Goal: Transaction & Acquisition: Obtain resource

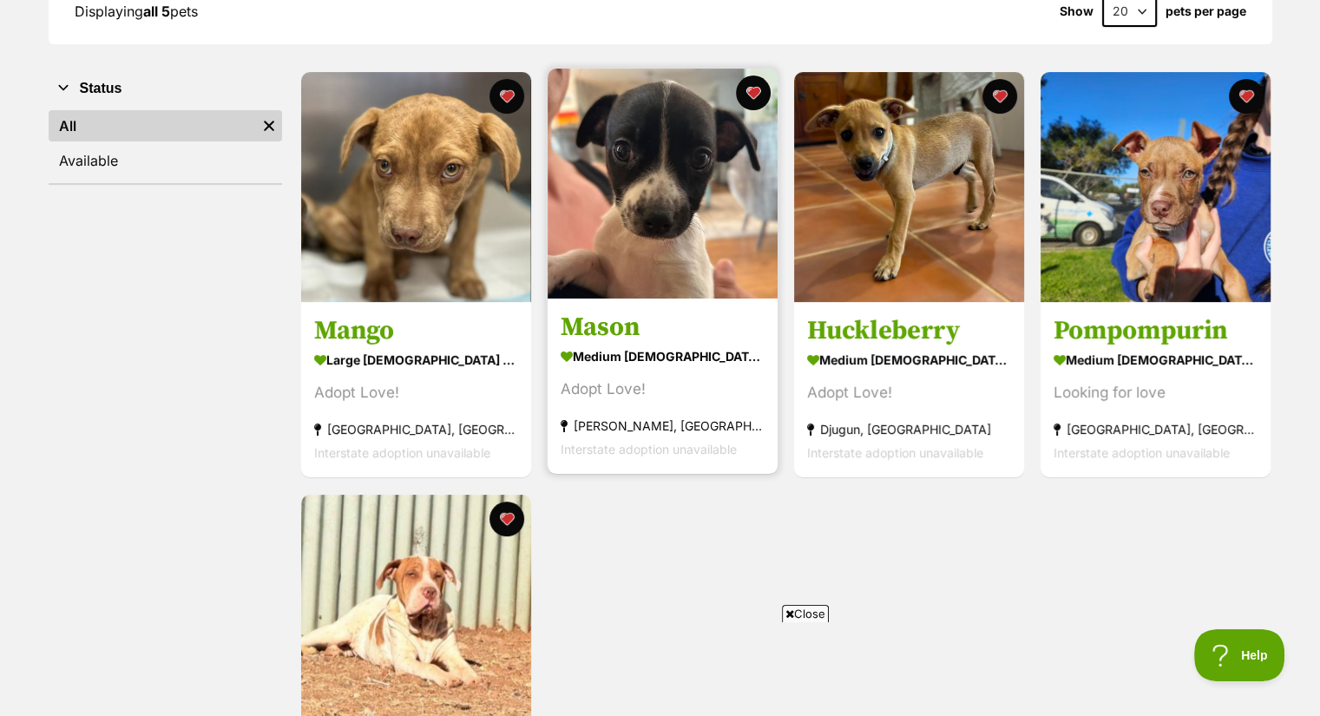
click at [643, 221] on img at bounding box center [663, 184] width 230 height 230
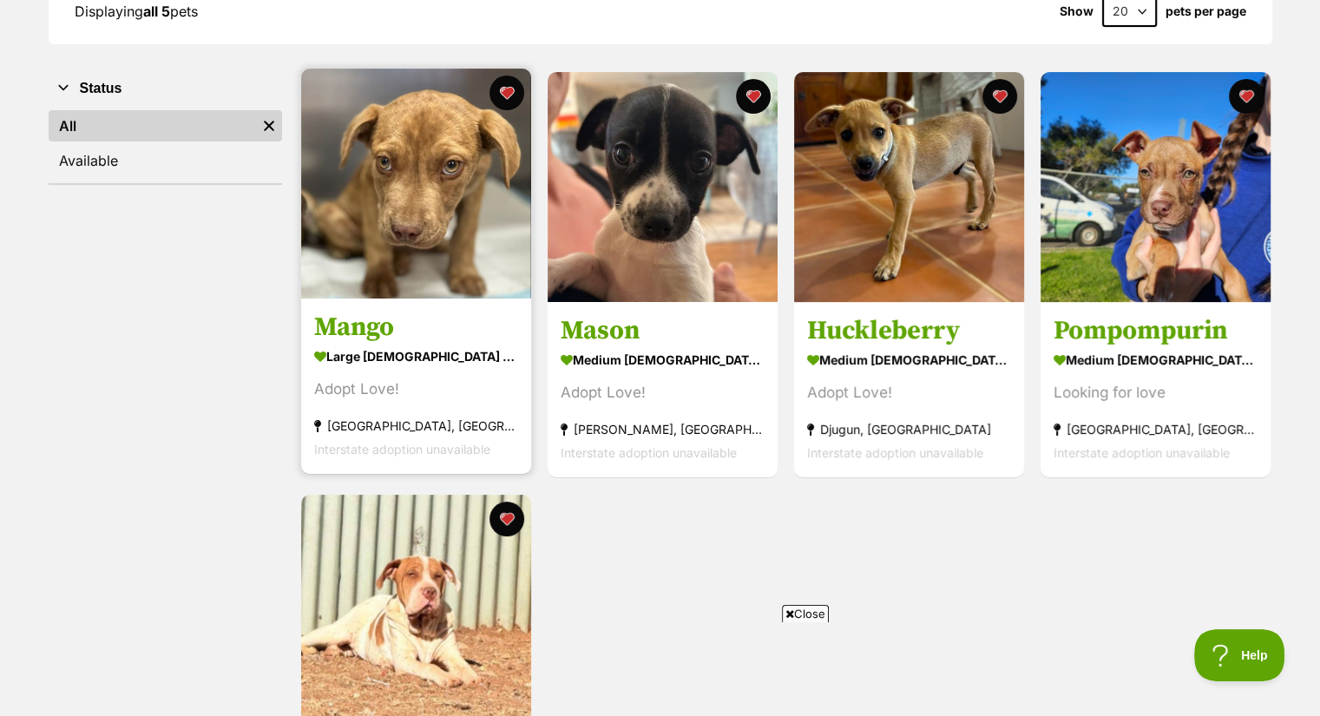
click at [438, 225] on img at bounding box center [416, 184] width 230 height 230
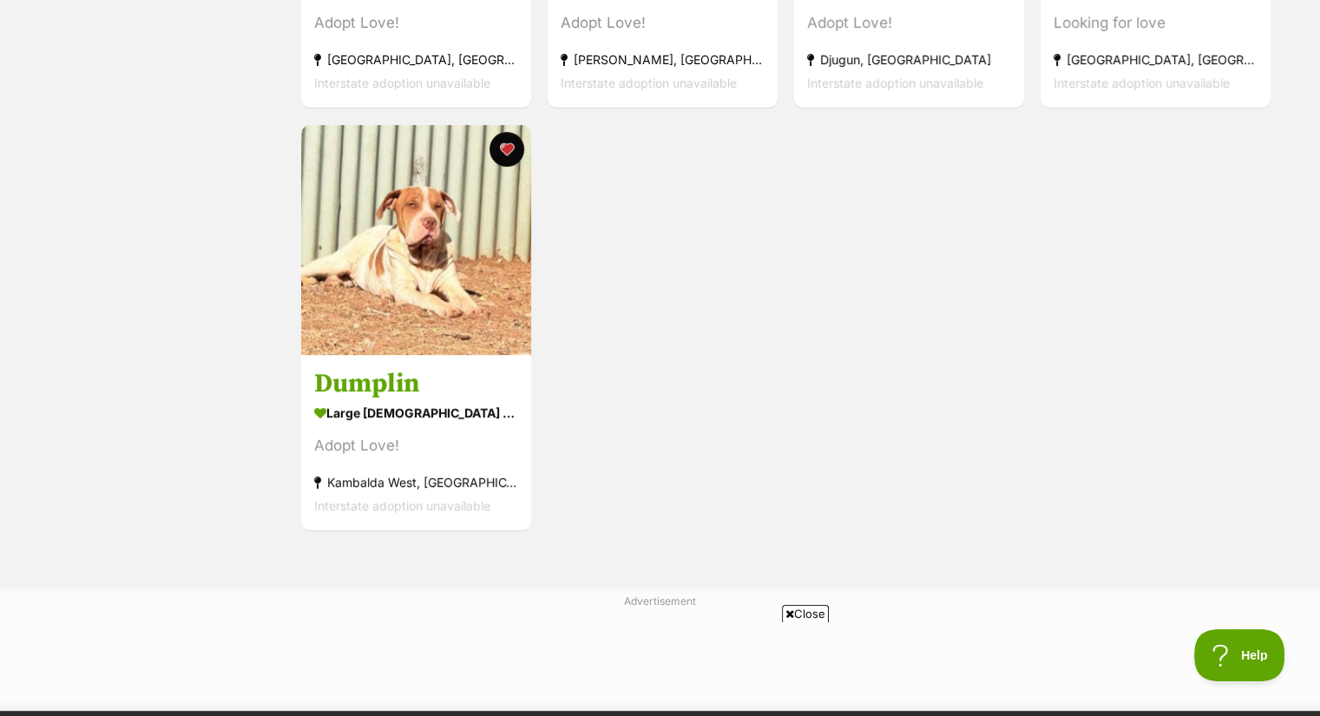
scroll to position [651, 0]
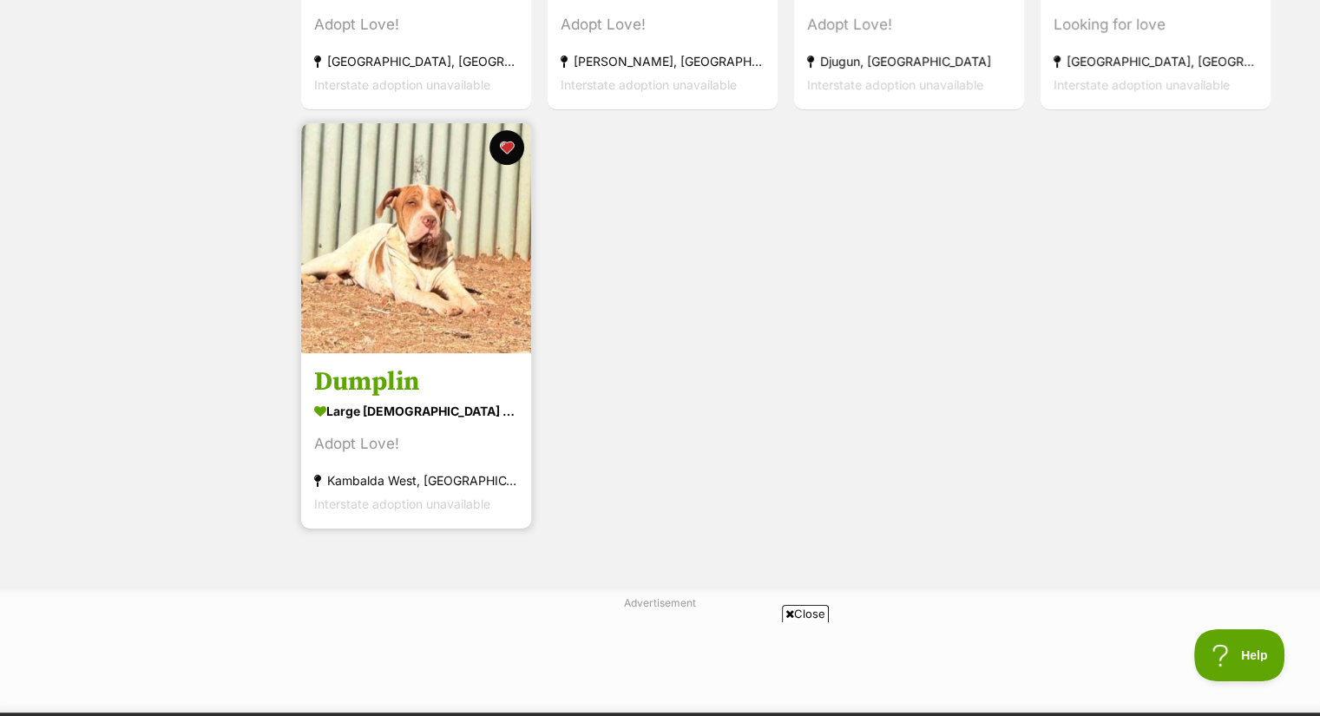
click at [352, 319] on img at bounding box center [416, 238] width 230 height 230
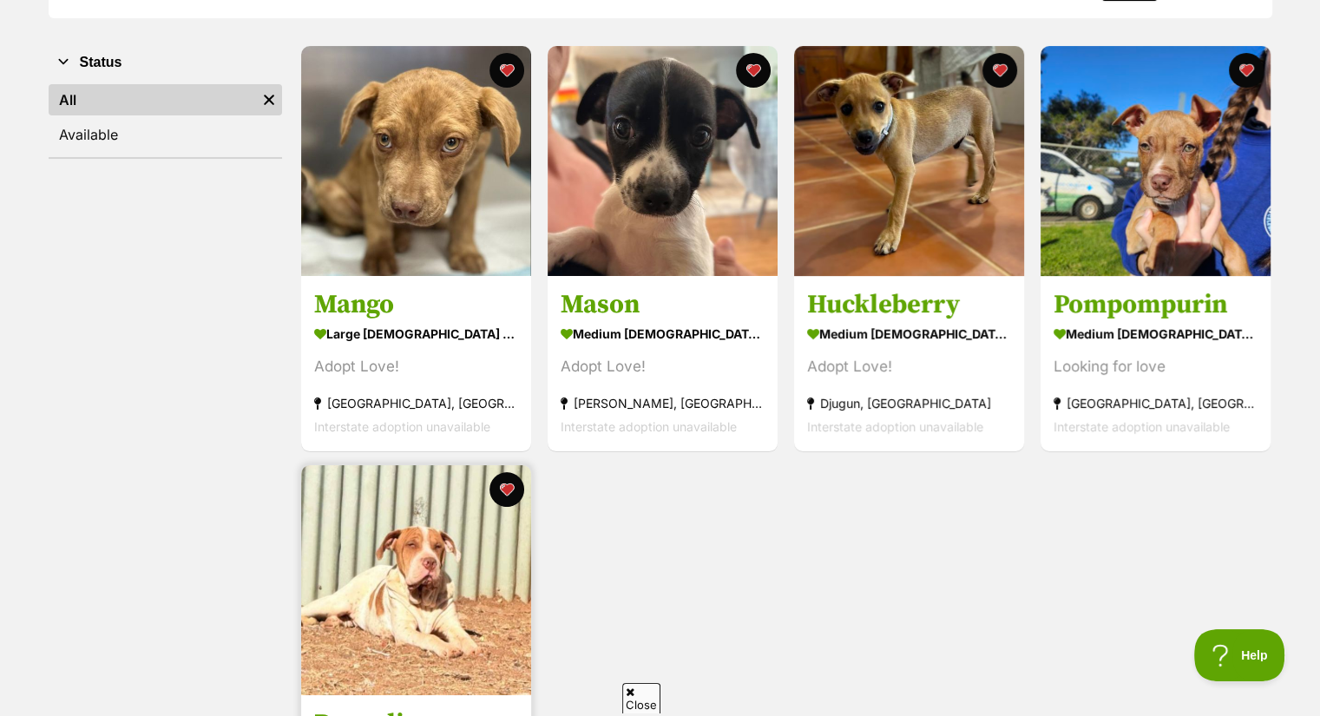
scroll to position [307, 0]
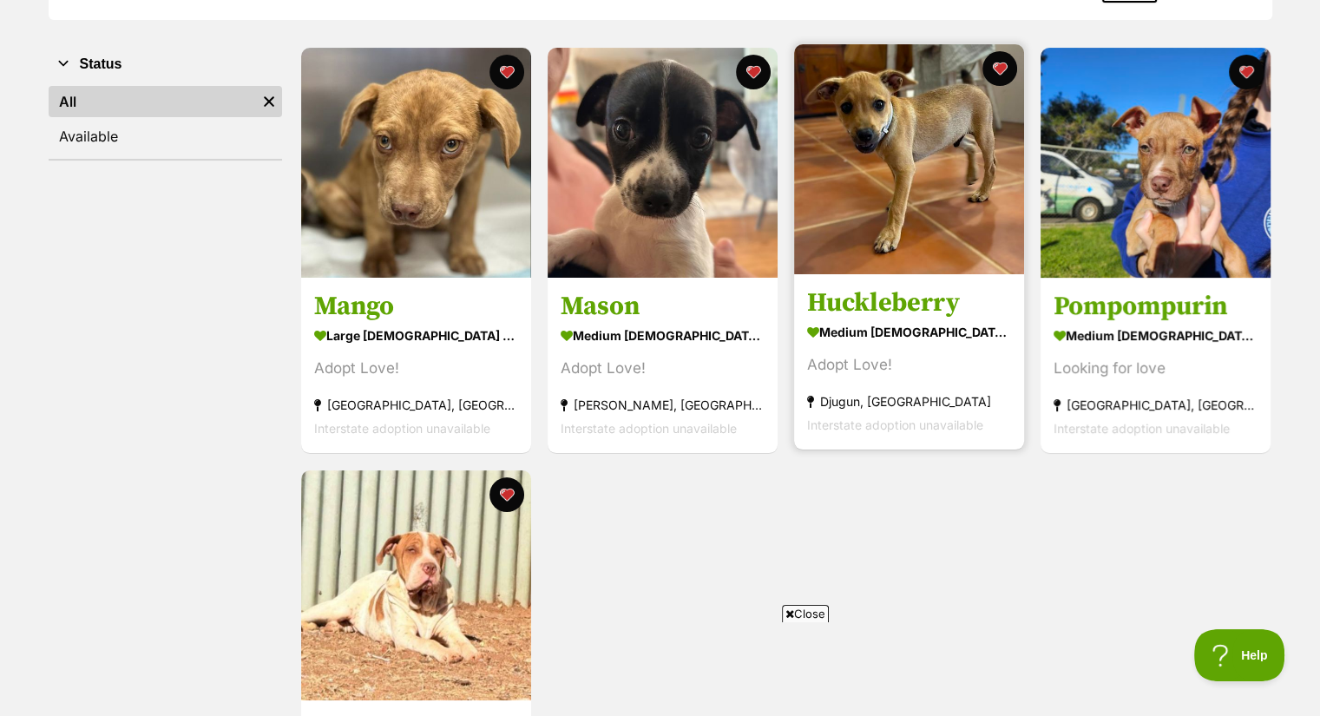
click at [925, 187] on img at bounding box center [909, 159] width 230 height 230
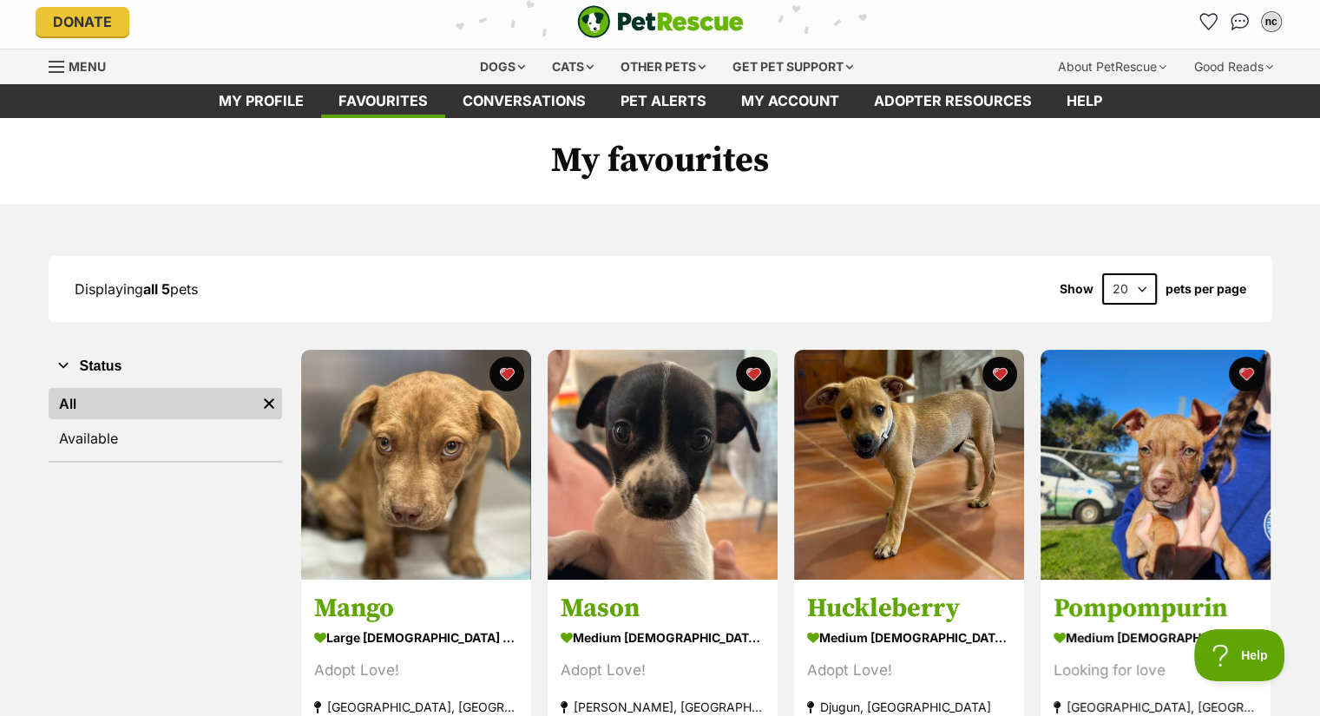
scroll to position [6, 0]
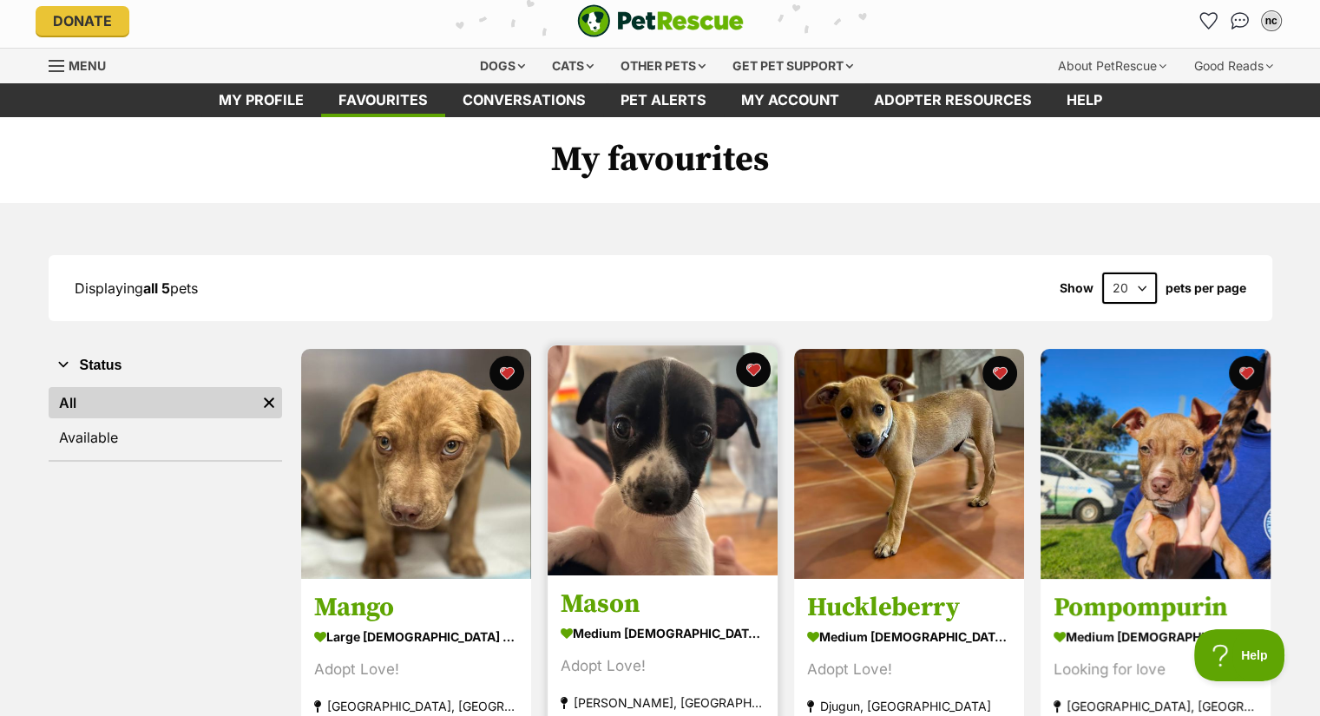
click at [639, 495] on img at bounding box center [663, 461] width 230 height 230
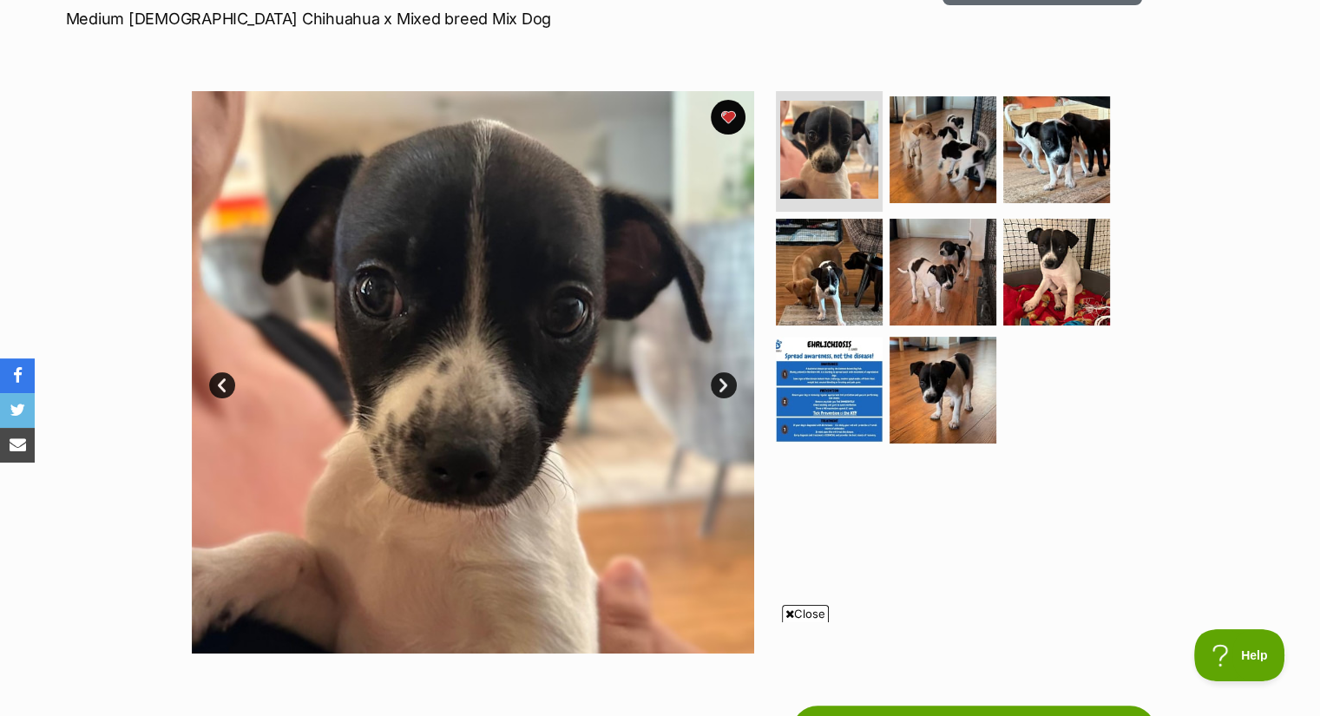
scroll to position [268, 0]
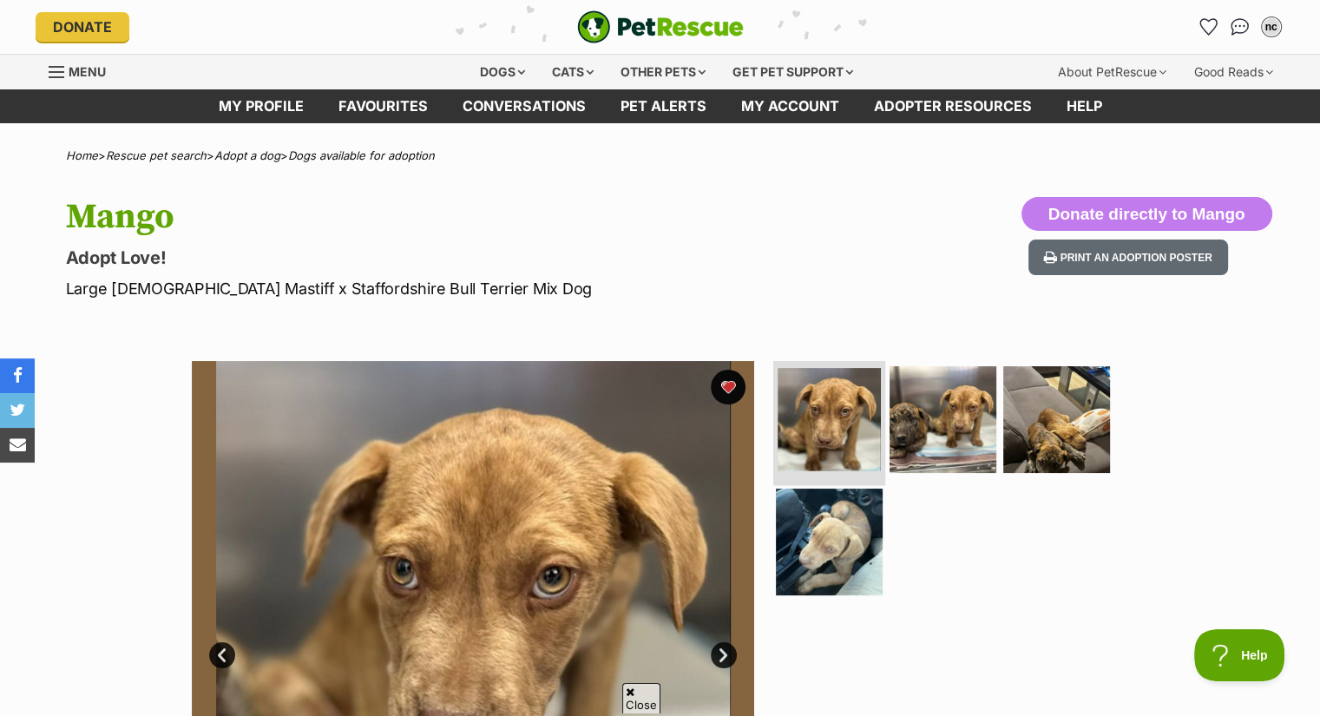
scroll to position [117, 0]
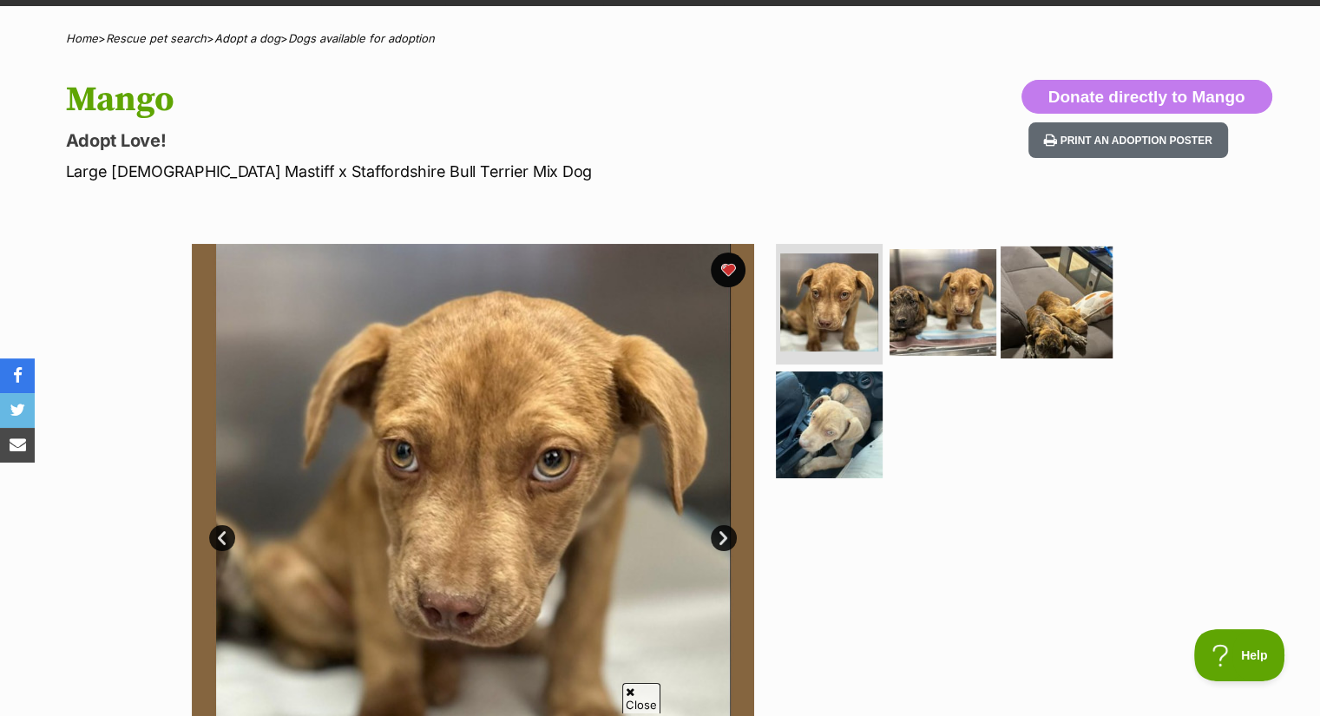
click at [1042, 276] on img at bounding box center [1057, 302] width 112 height 112
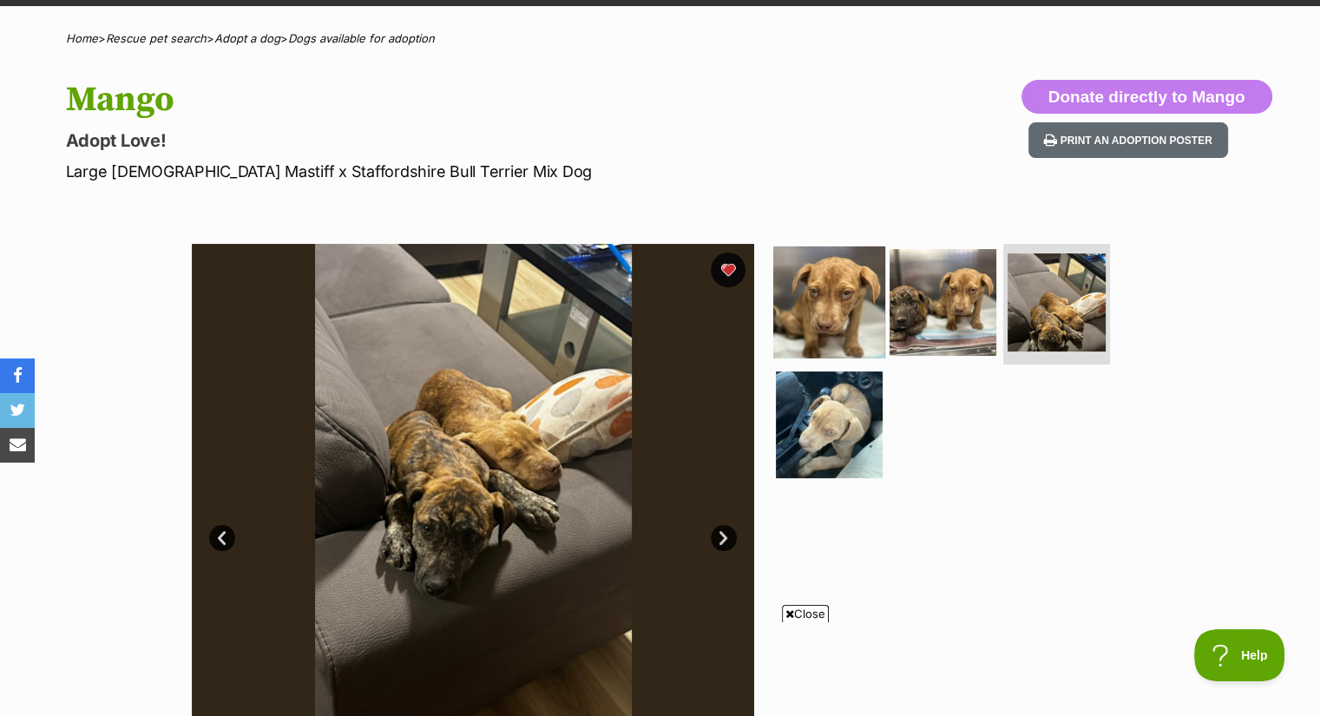
click at [841, 275] on img at bounding box center [829, 302] width 112 height 112
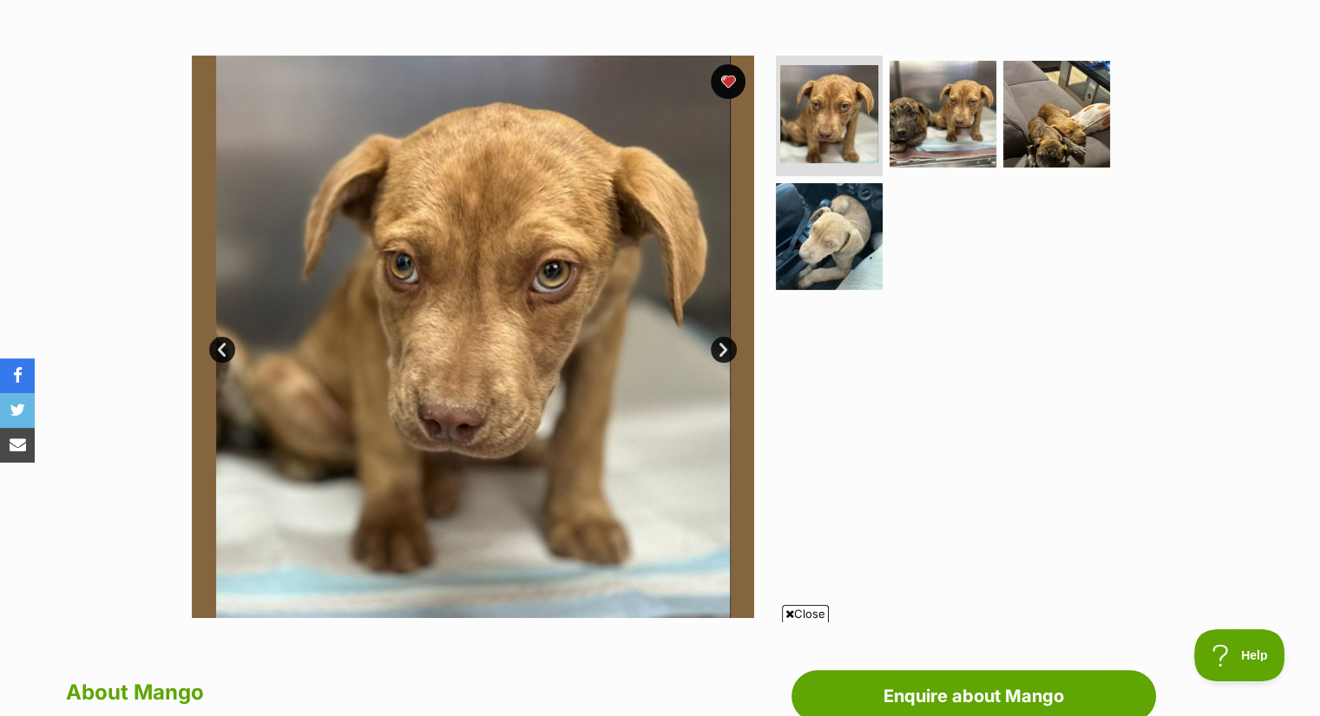
scroll to position [289, 0]
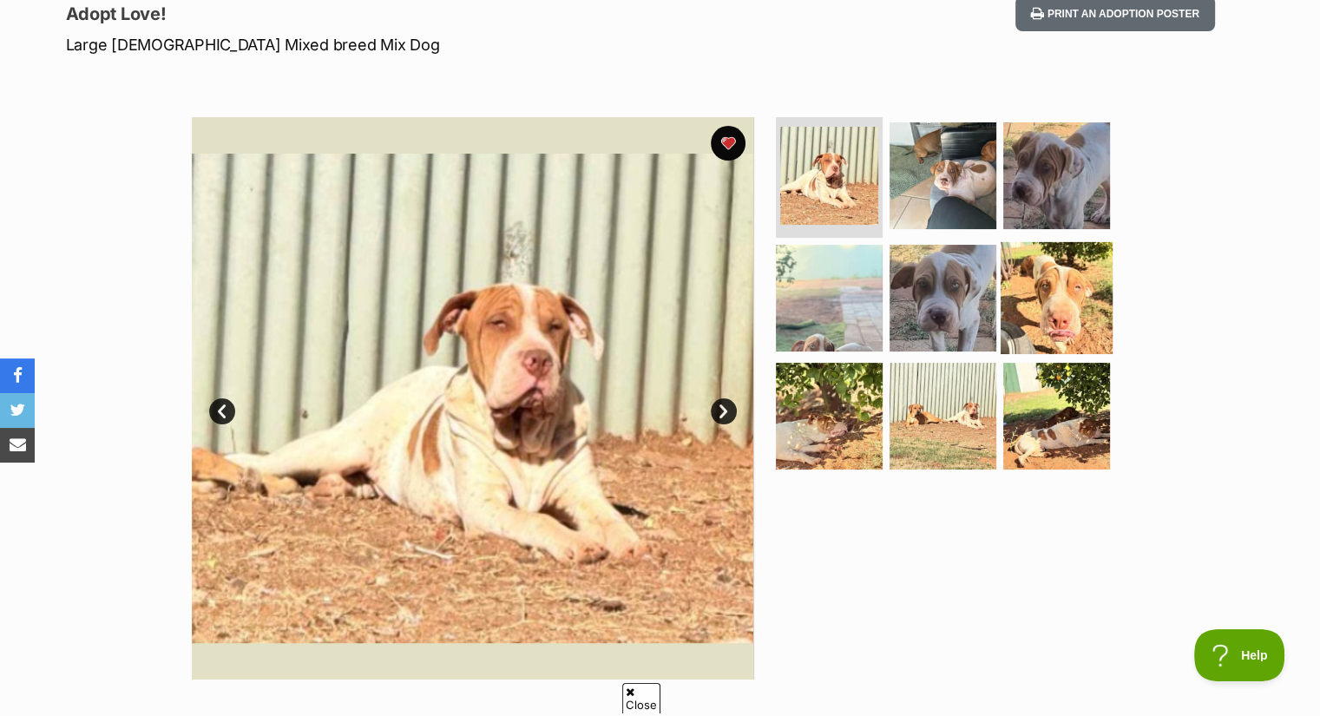
click at [1030, 298] on img at bounding box center [1057, 298] width 112 height 112
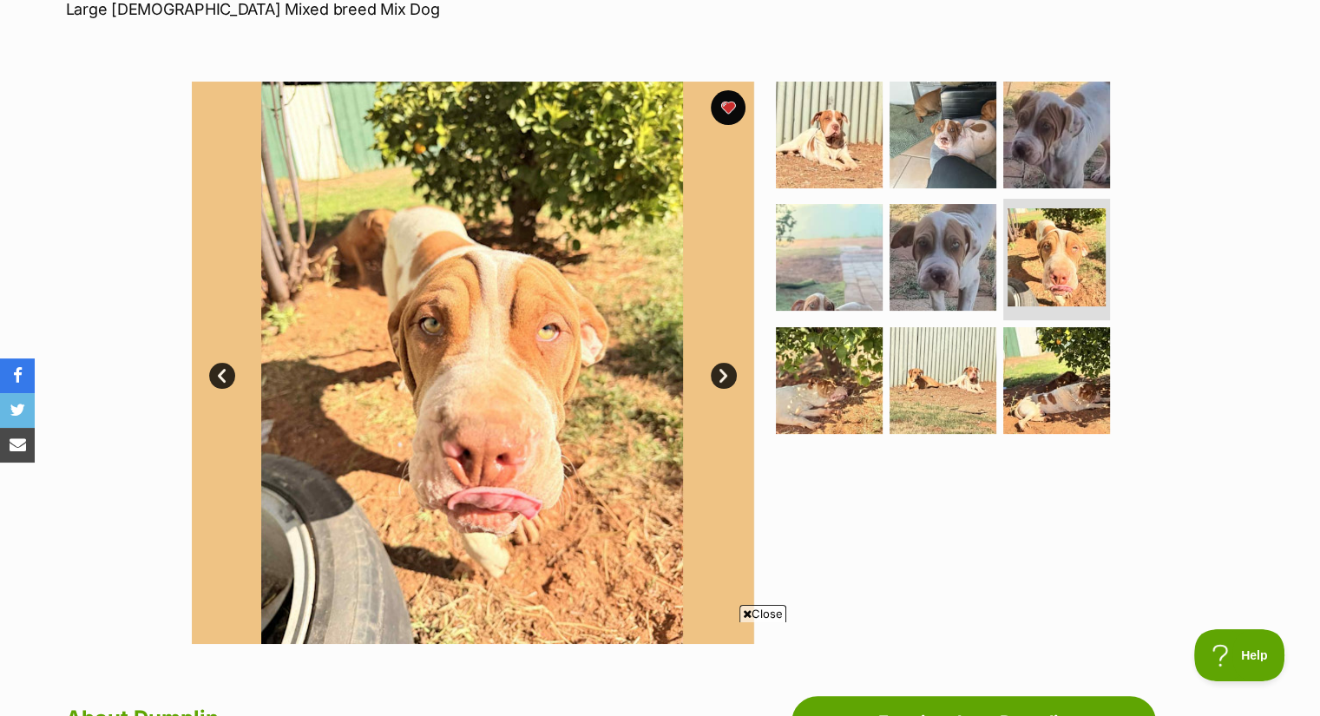
scroll to position [279, 0]
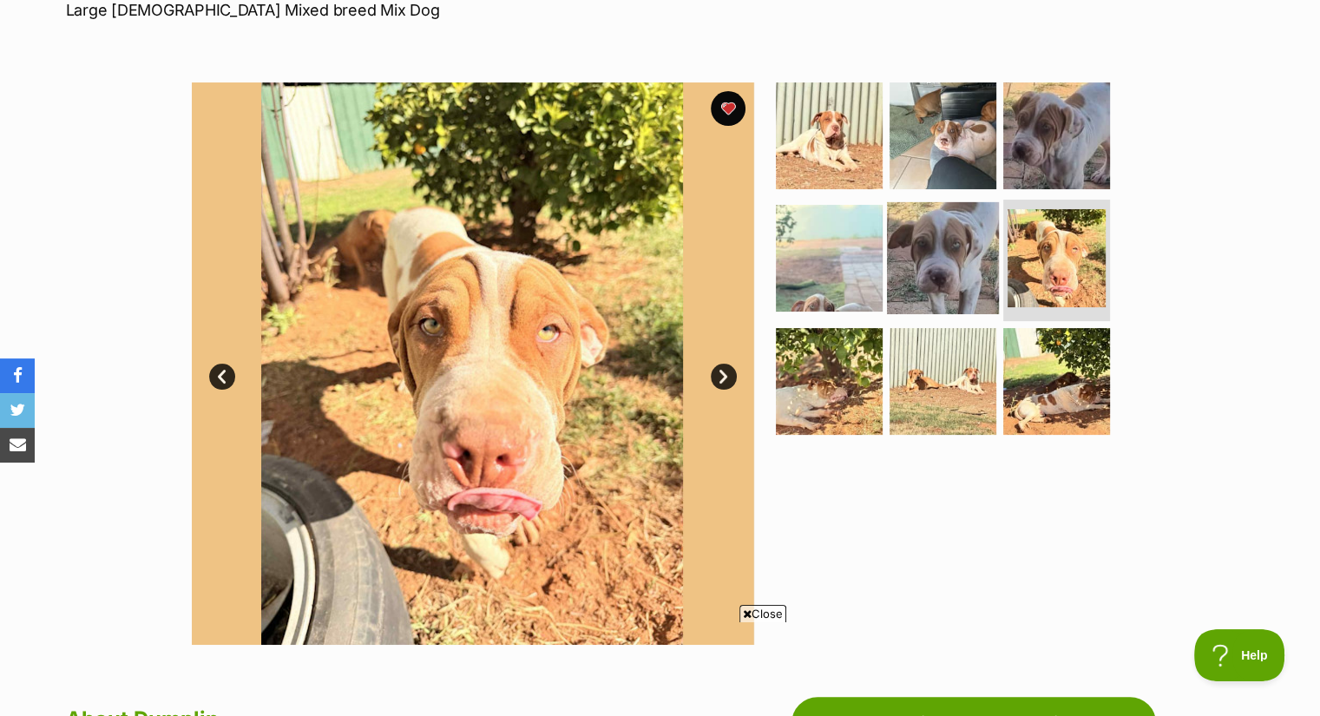
click at [931, 250] on img at bounding box center [943, 258] width 112 height 112
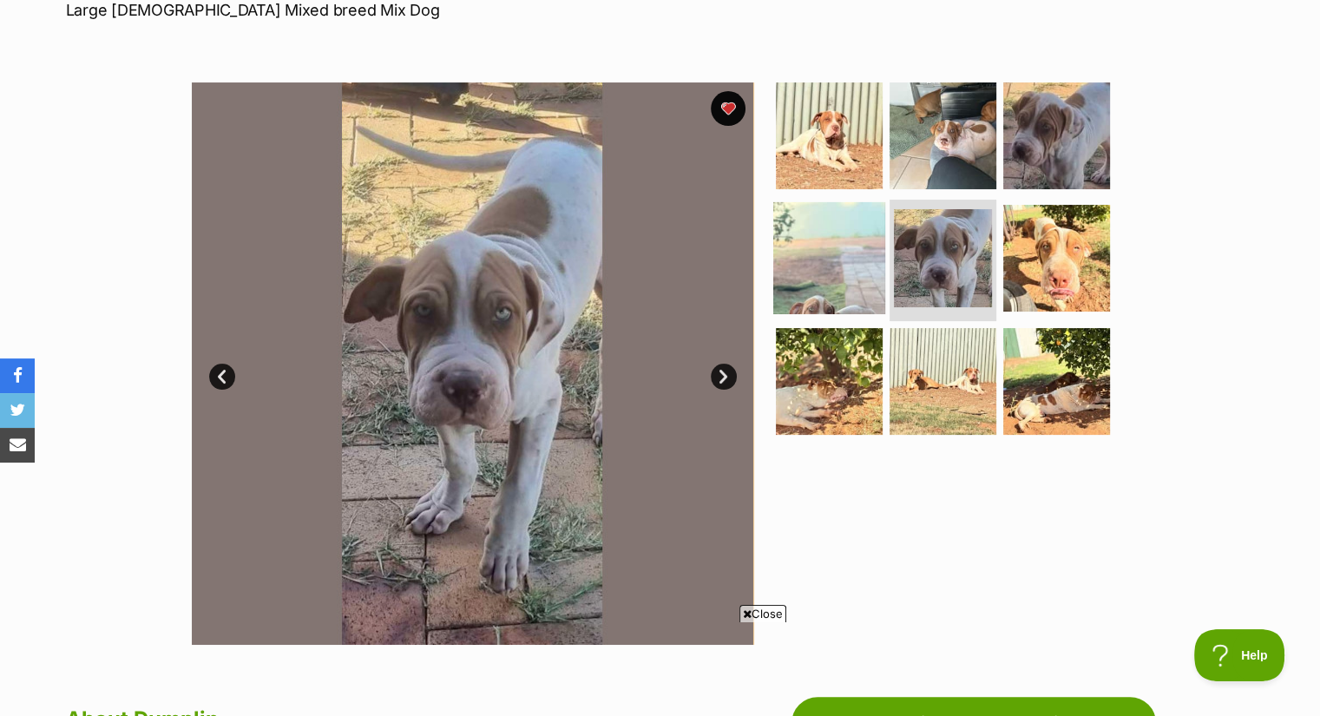
click at [808, 268] on img at bounding box center [829, 258] width 112 height 112
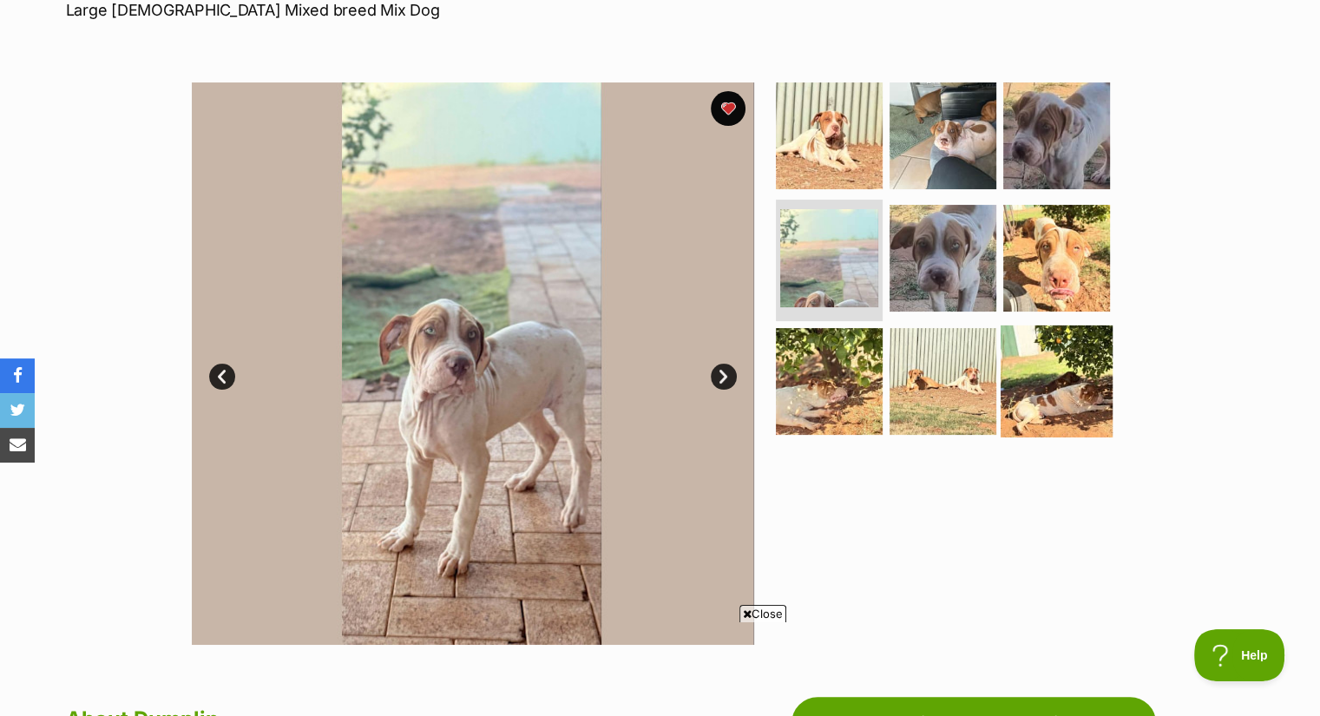
click at [1028, 398] on img at bounding box center [1057, 382] width 112 height 112
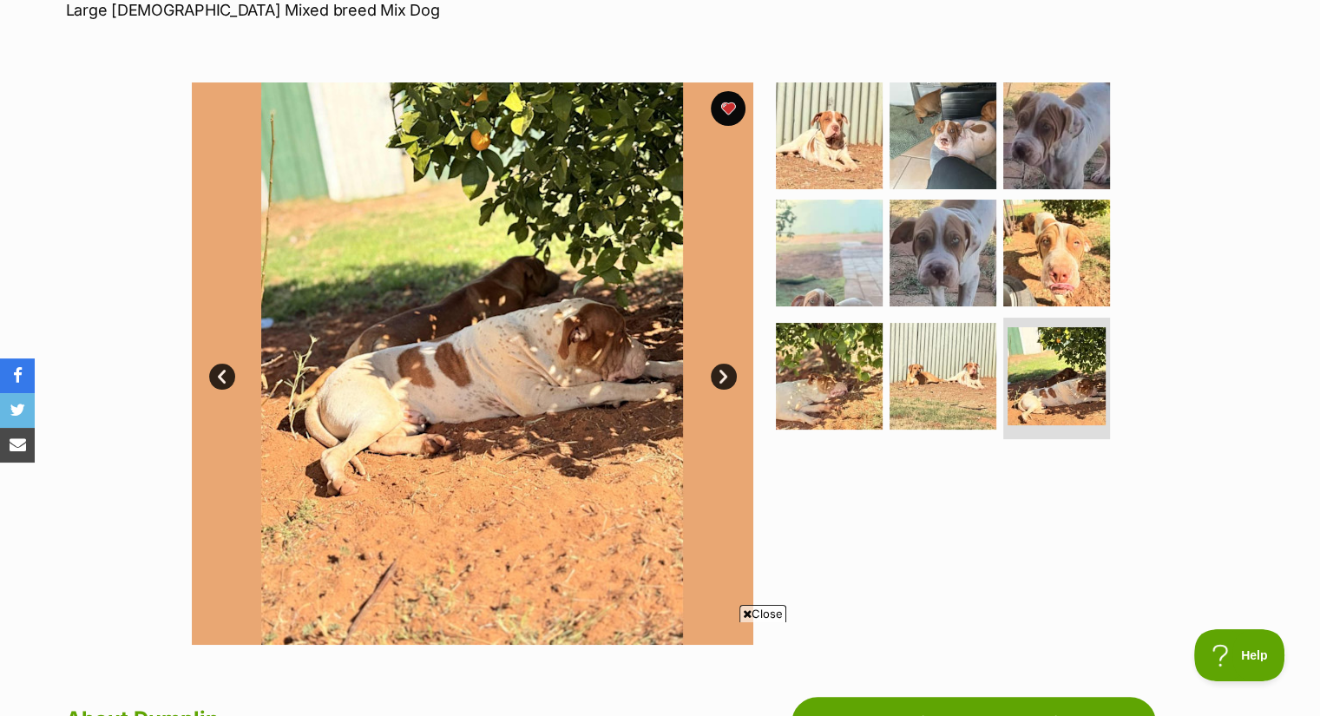
scroll to position [171, 0]
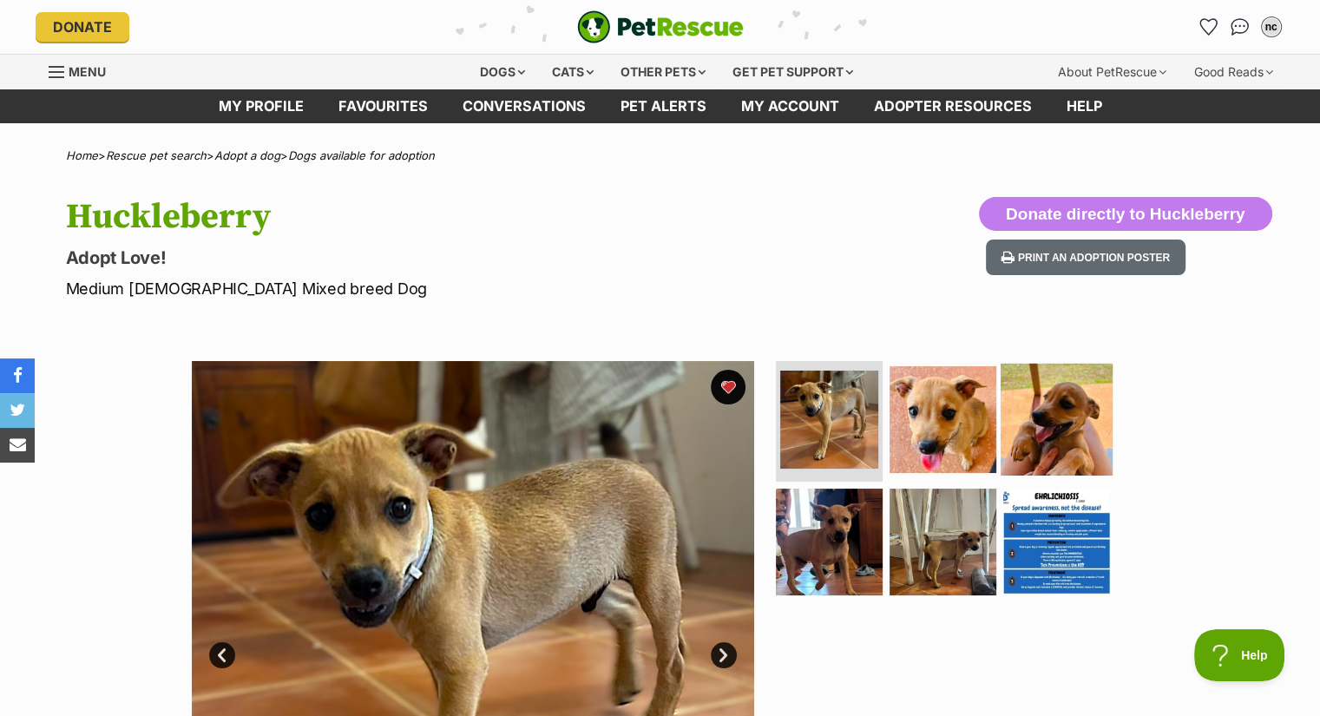
click at [1047, 414] on img at bounding box center [1057, 419] width 112 height 112
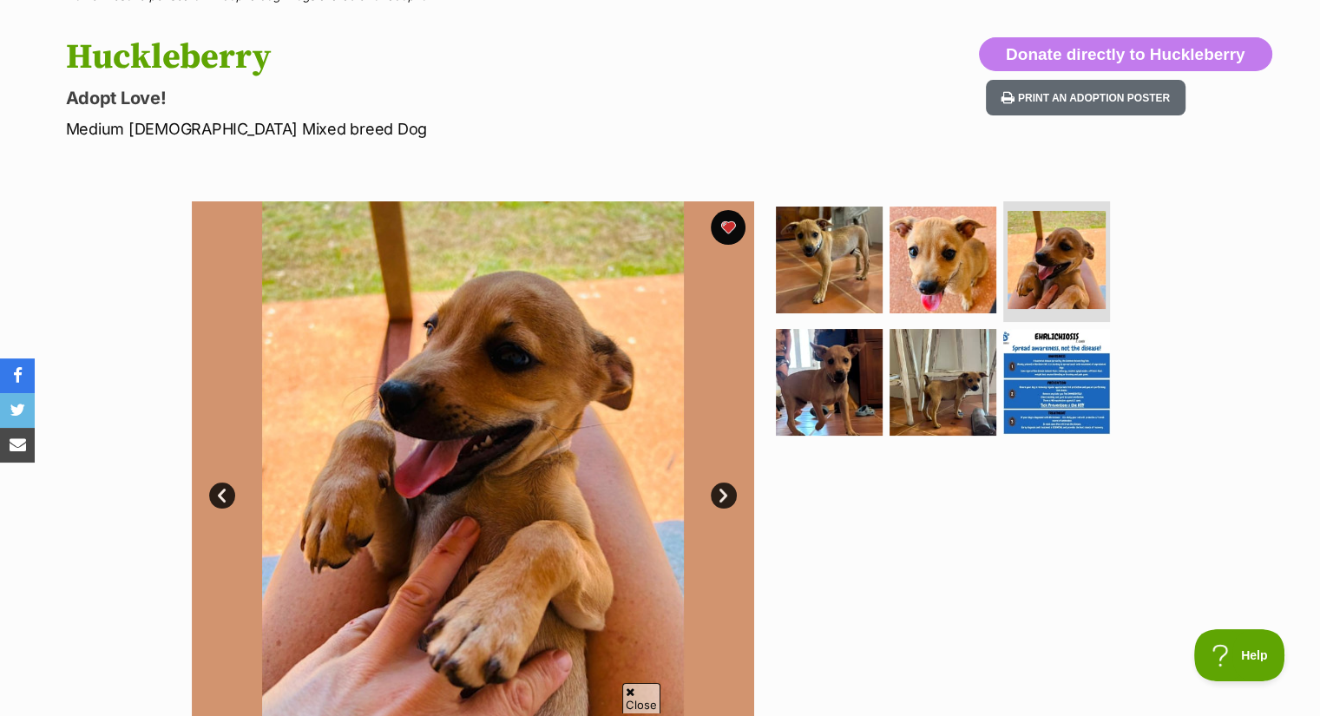
scroll to position [179, 0]
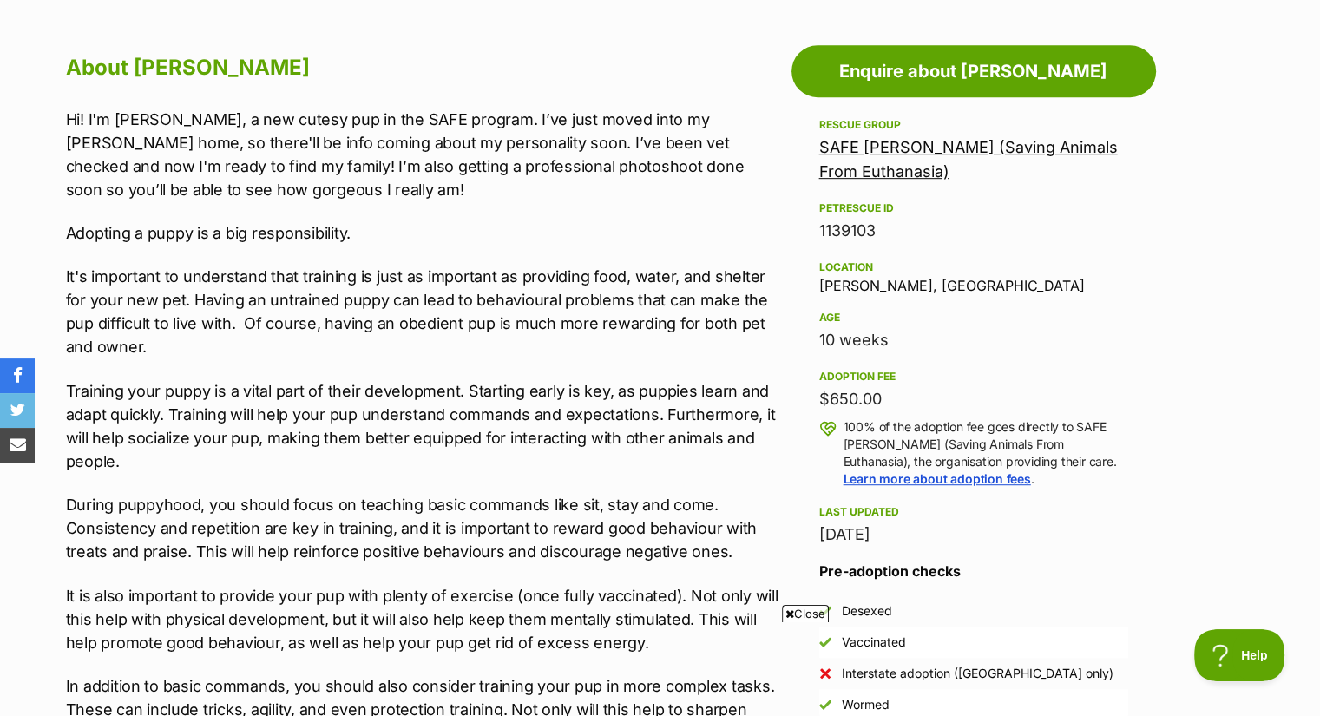
drag, startPoint x: 814, startPoint y: 406, endPoint x: 1065, endPoint y: 392, distance: 251.3
click at [1065, 392] on aside "Rescue group SAFE Broome (Saving Animals From Euthanasia) PetRescue ID 1139103 …" at bounding box center [974, 418] width 365 height 606
click at [1065, 392] on div "$650.00" at bounding box center [974, 399] width 309 height 24
drag, startPoint x: 837, startPoint y: 390, endPoint x: 969, endPoint y: 393, distance: 132.0
click at [969, 393] on div "$650.00" at bounding box center [974, 399] width 309 height 24
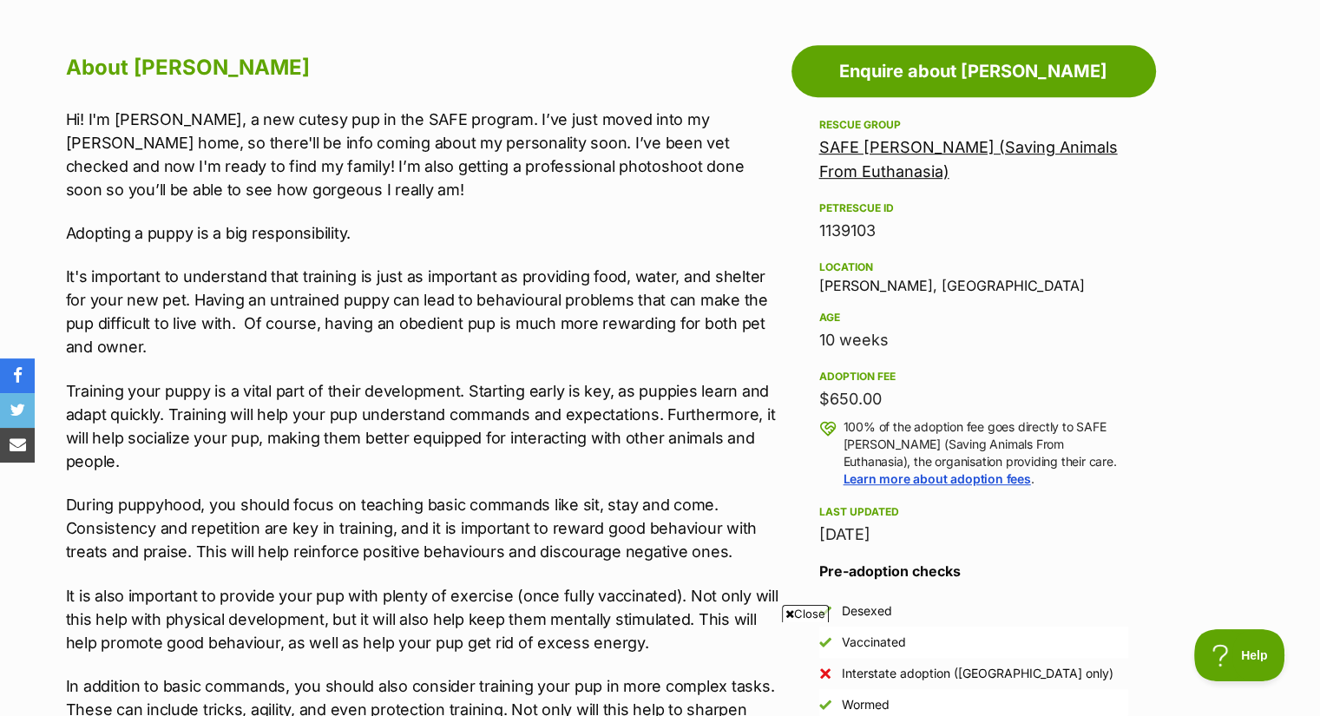
drag, startPoint x: 969, startPoint y: 393, endPoint x: 789, endPoint y: 396, distance: 179.7
drag, startPoint x: 807, startPoint y: 396, endPoint x: 1047, endPoint y: 409, distance: 240.0
click at [1047, 409] on aside "Rescue group SAFE Broome (Saving Animals From Euthanasia) PetRescue ID 1139103 …" at bounding box center [974, 418] width 365 height 606
click at [996, 360] on div "Rescue group SAFE Broome (Saving Animals From Euthanasia) PetRescue ID 1139103 …" at bounding box center [974, 331] width 309 height 432
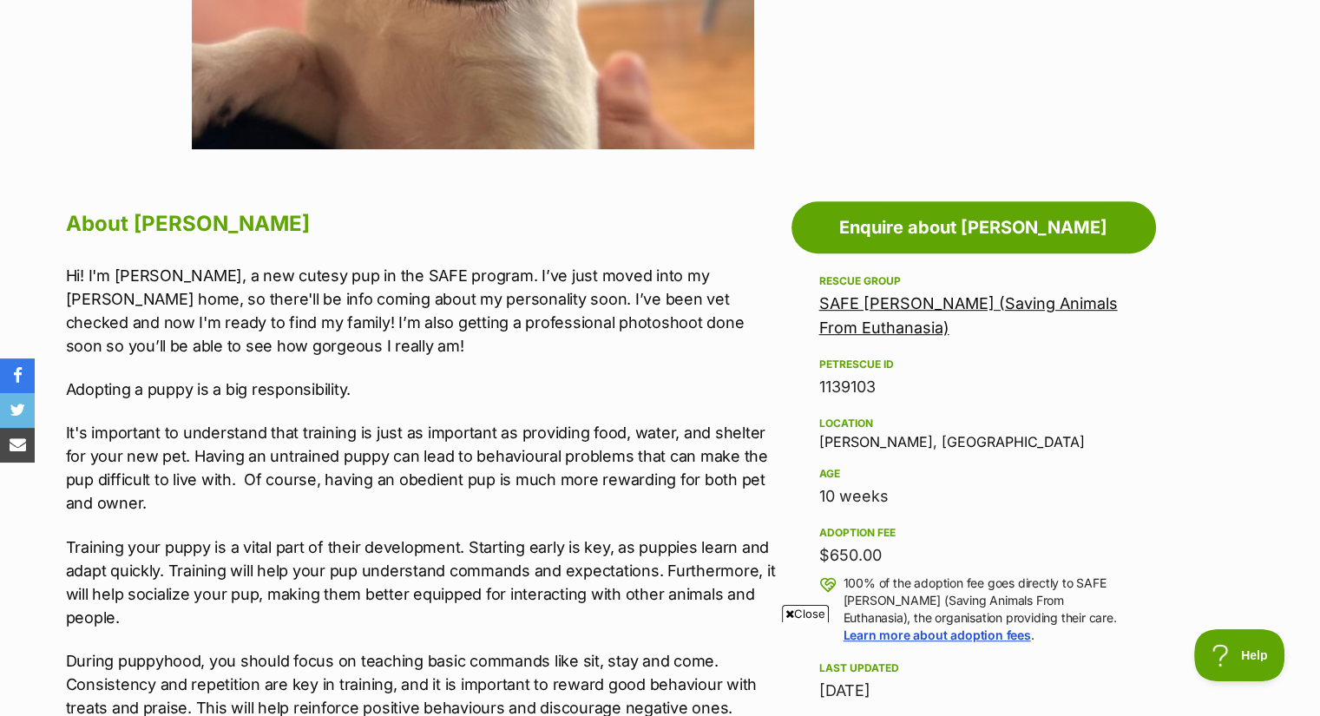
scroll to position [775, 0]
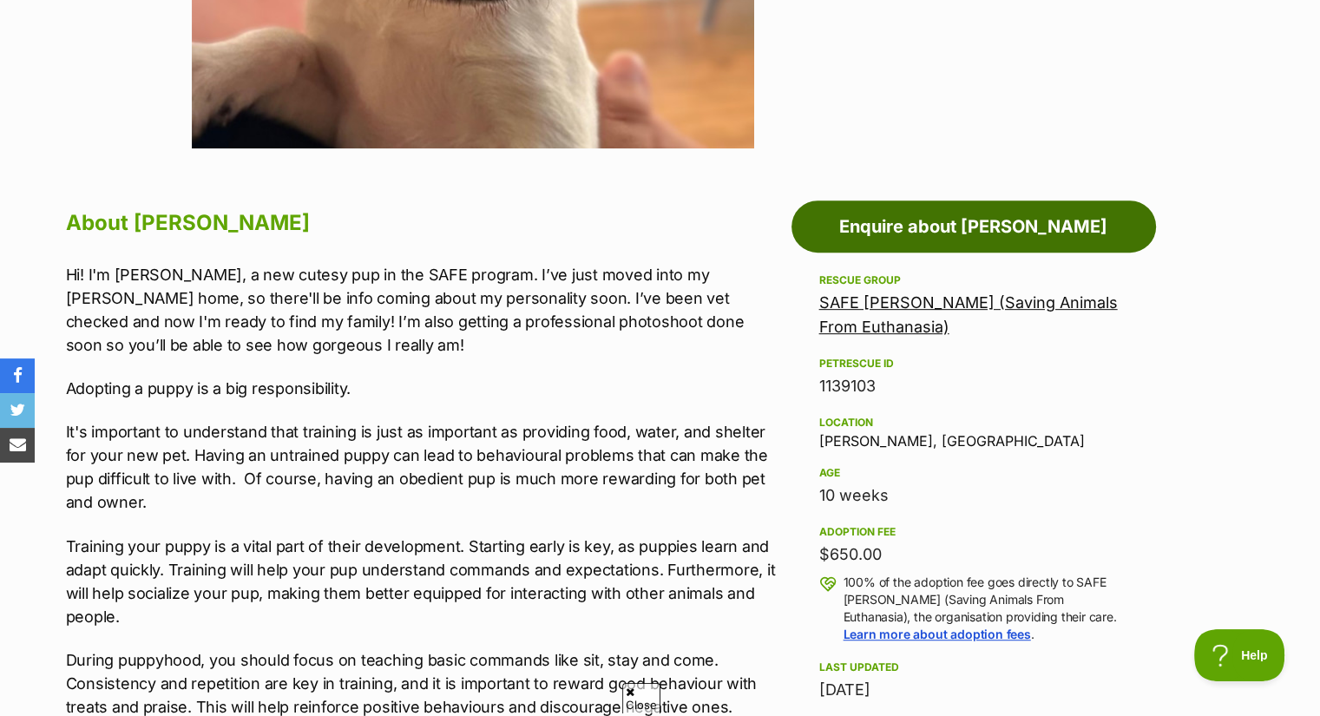
click at [849, 220] on link "Enquire about Mason" at bounding box center [974, 227] width 365 height 52
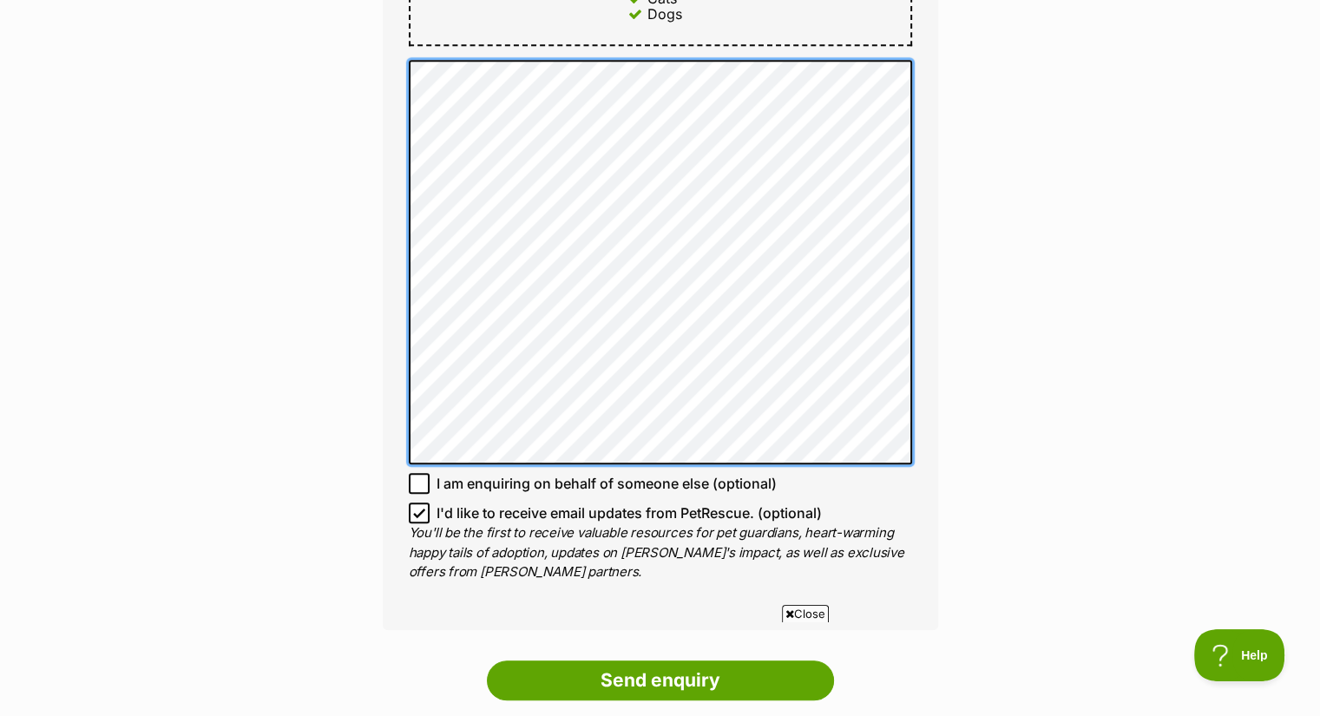
scroll to position [1219, 0]
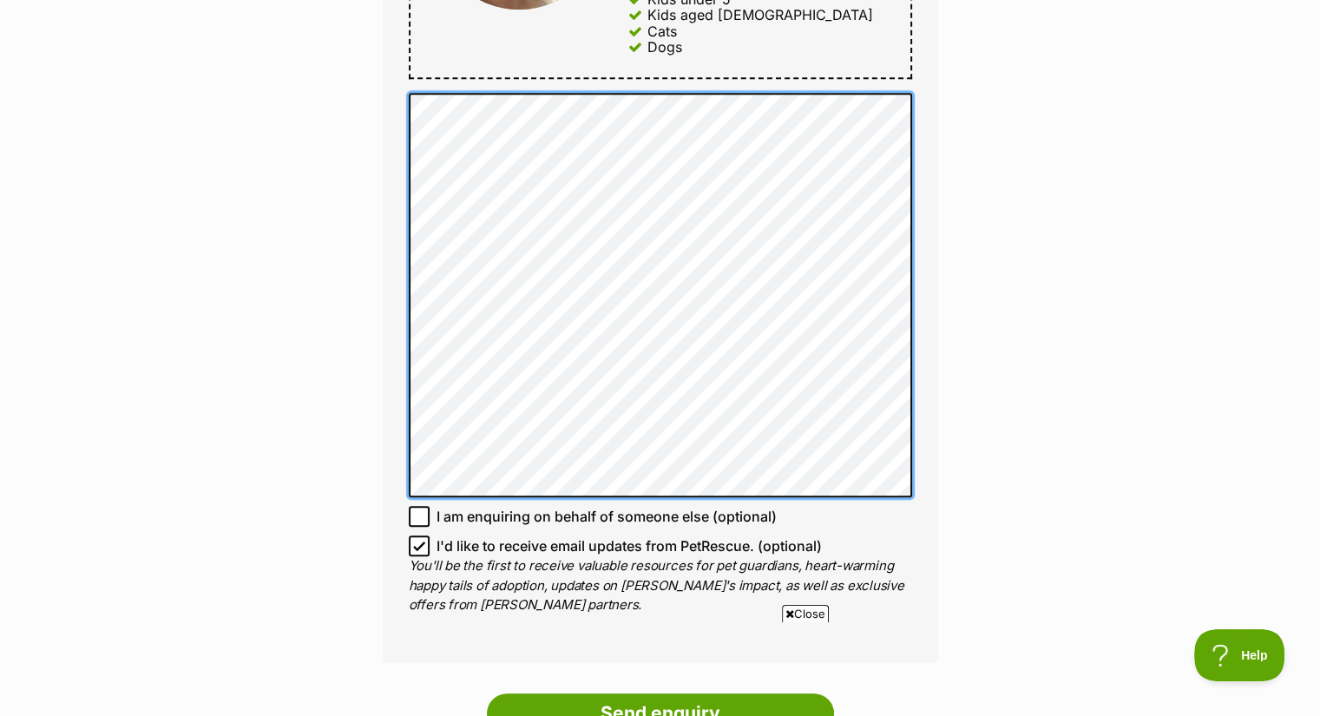
click at [377, 73] on div "Enquire about Mason 0448515552 Send an enquiry via the form below or phone us o…" at bounding box center [661, 59] width 608 height 2241
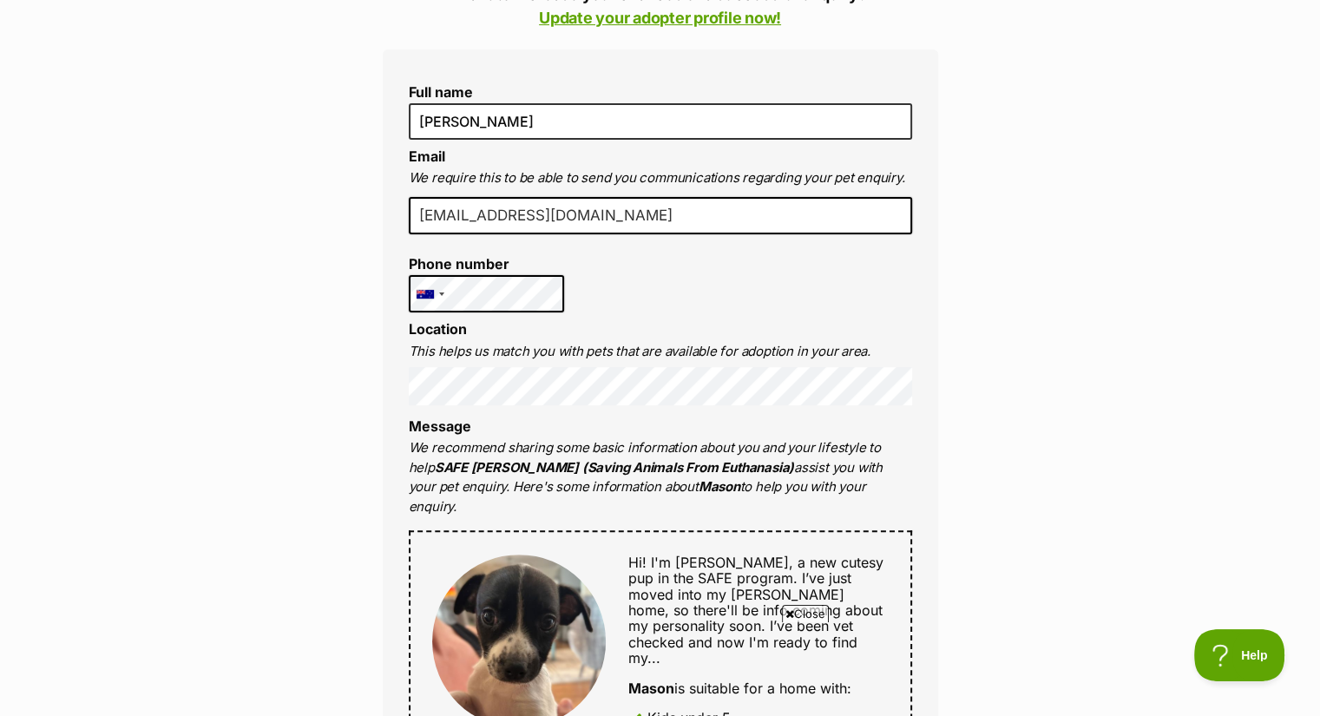
scroll to position [665, 0]
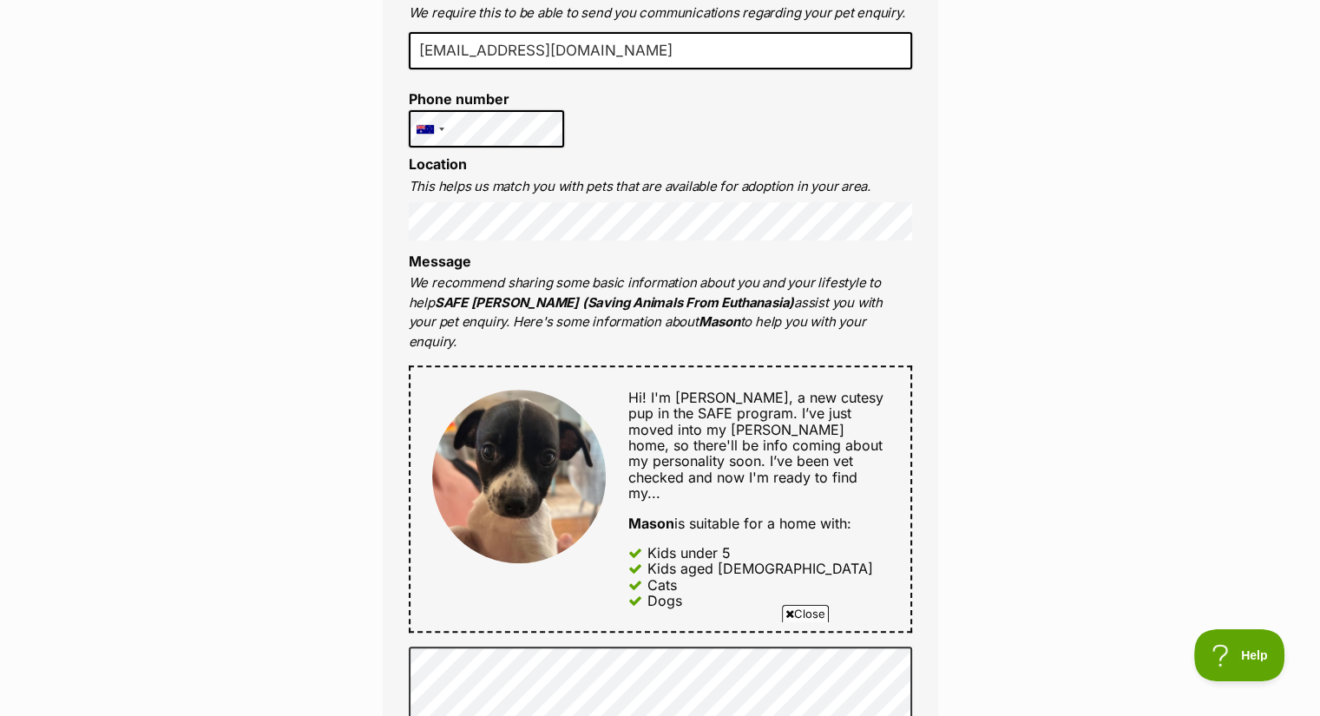
drag, startPoint x: 407, startPoint y: 282, endPoint x: 929, endPoint y: 289, distance: 521.8
click at [929, 289] on div "Full name nate centa Email We require this to be able to send you communication…" at bounding box center [661, 470] width 556 height 1170
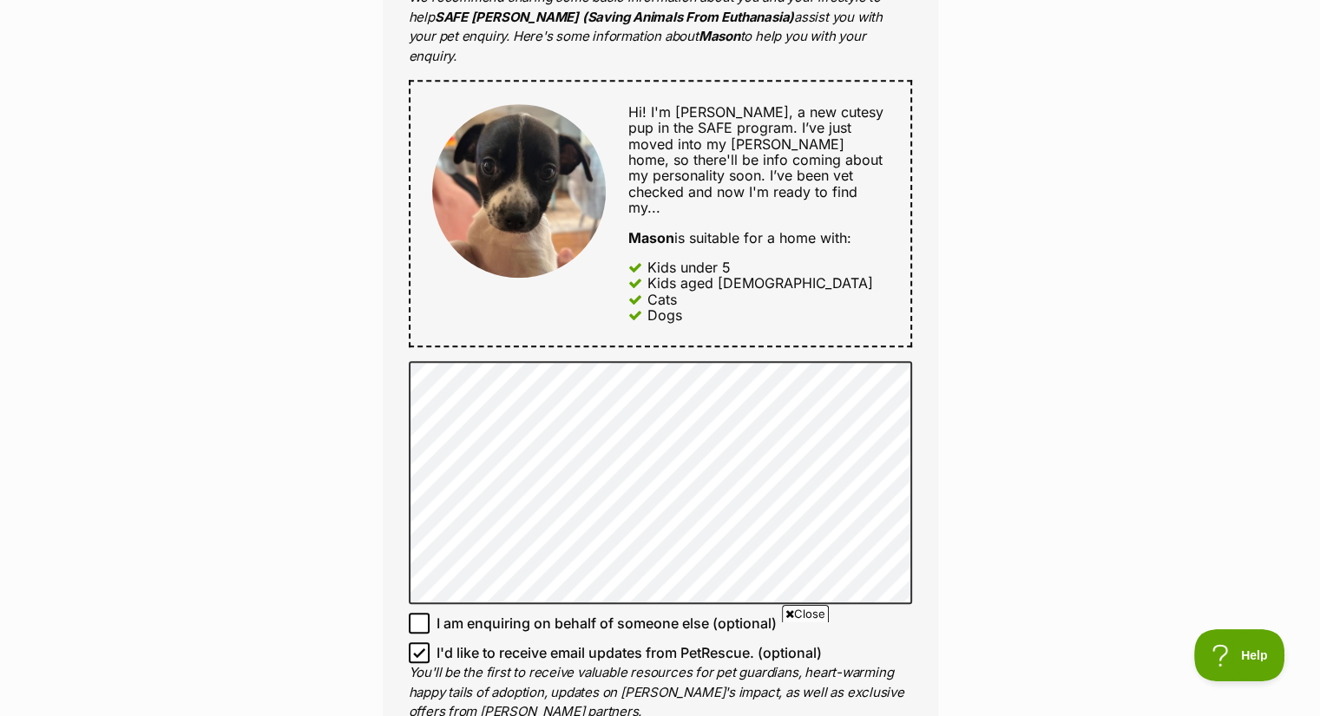
scroll to position [950, 0]
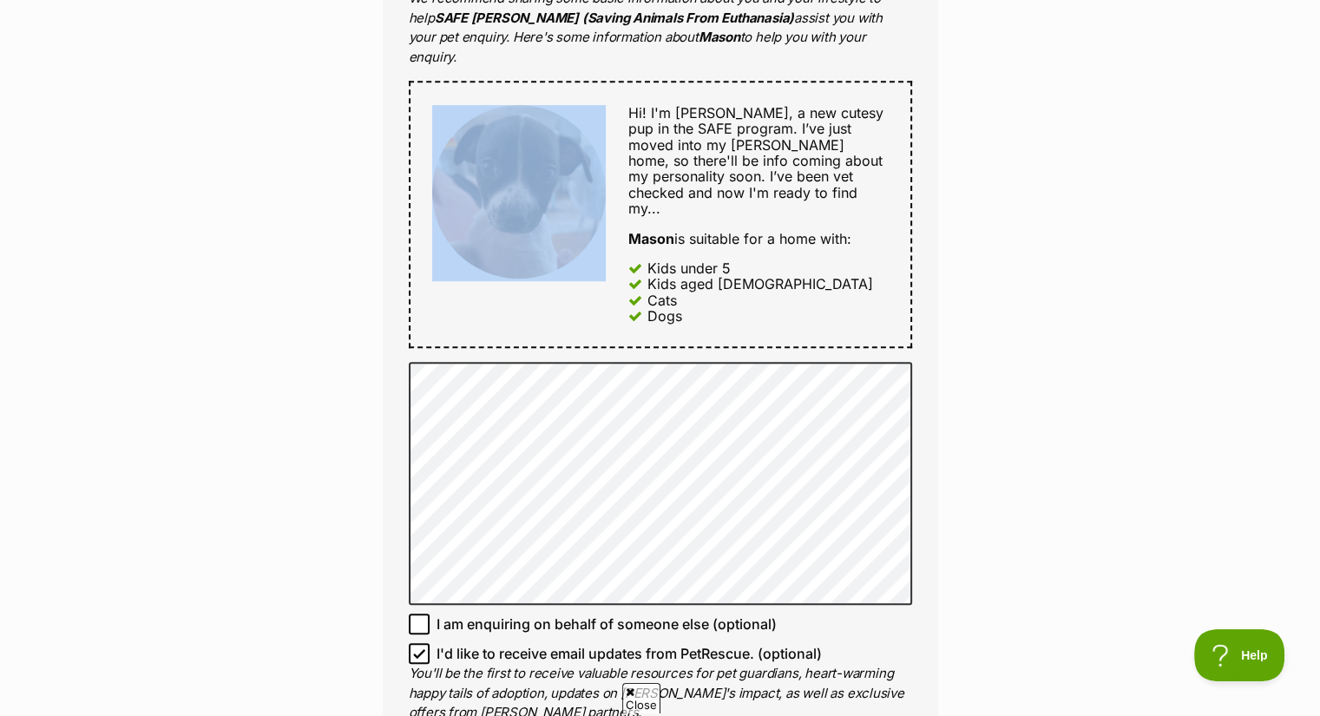
drag, startPoint x: 424, startPoint y: 100, endPoint x: 593, endPoint y: 241, distance: 220.6
click at [593, 241] on div "Hi! I'm Mason, a new cutesy pup in the SAFE program. I’ve just moved into my fo…" at bounding box center [661, 214] width 504 height 267
copy div
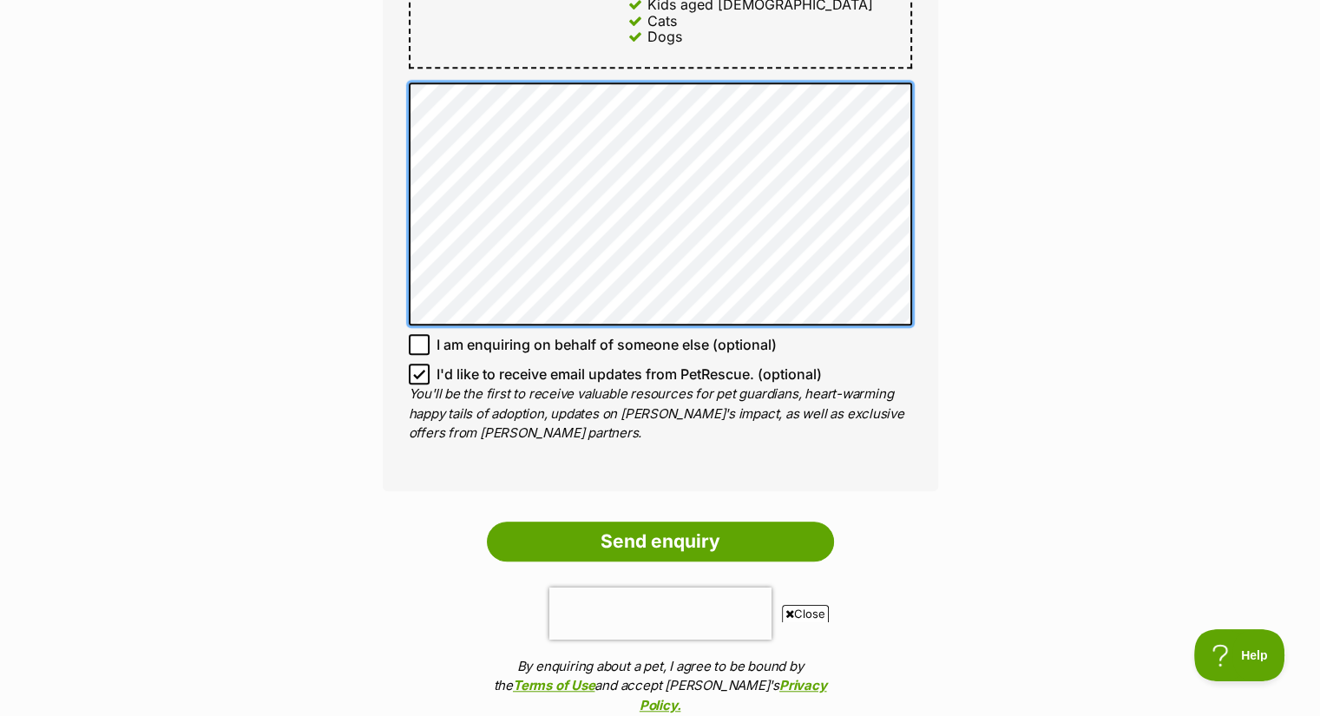
scroll to position [1233, 0]
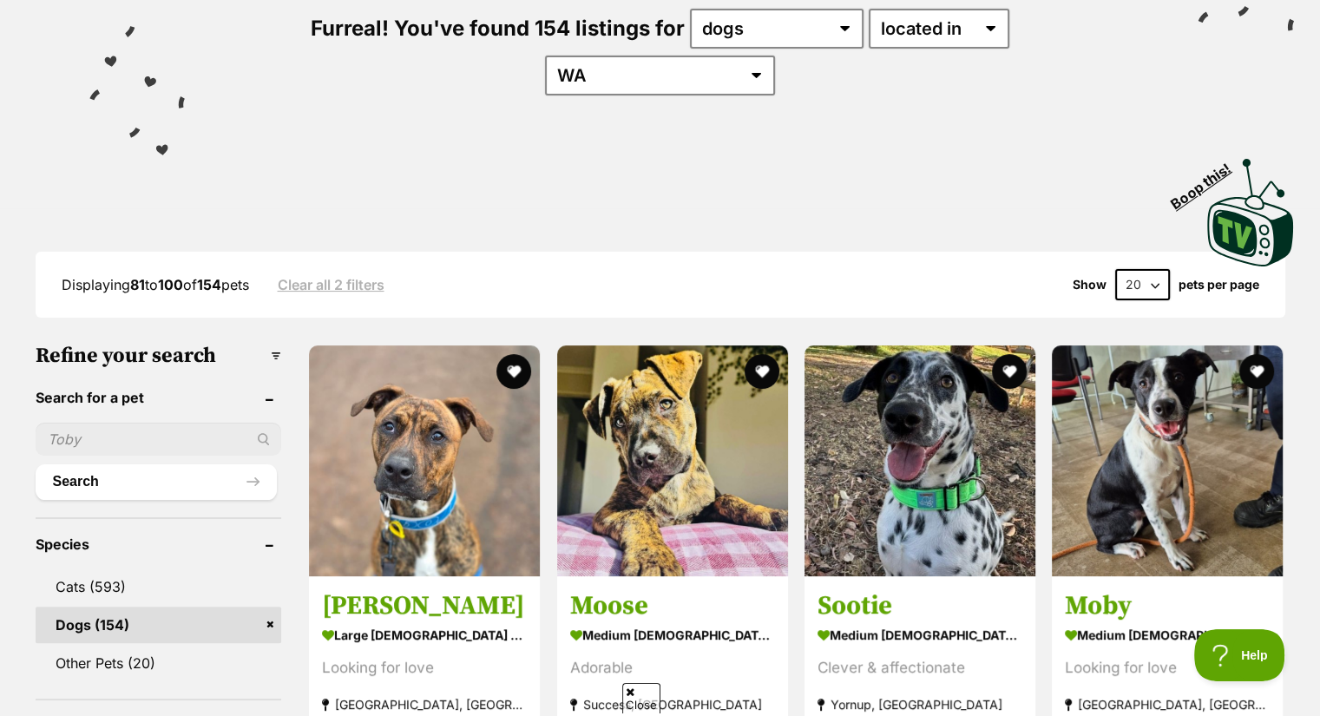
scroll to position [222, 0]
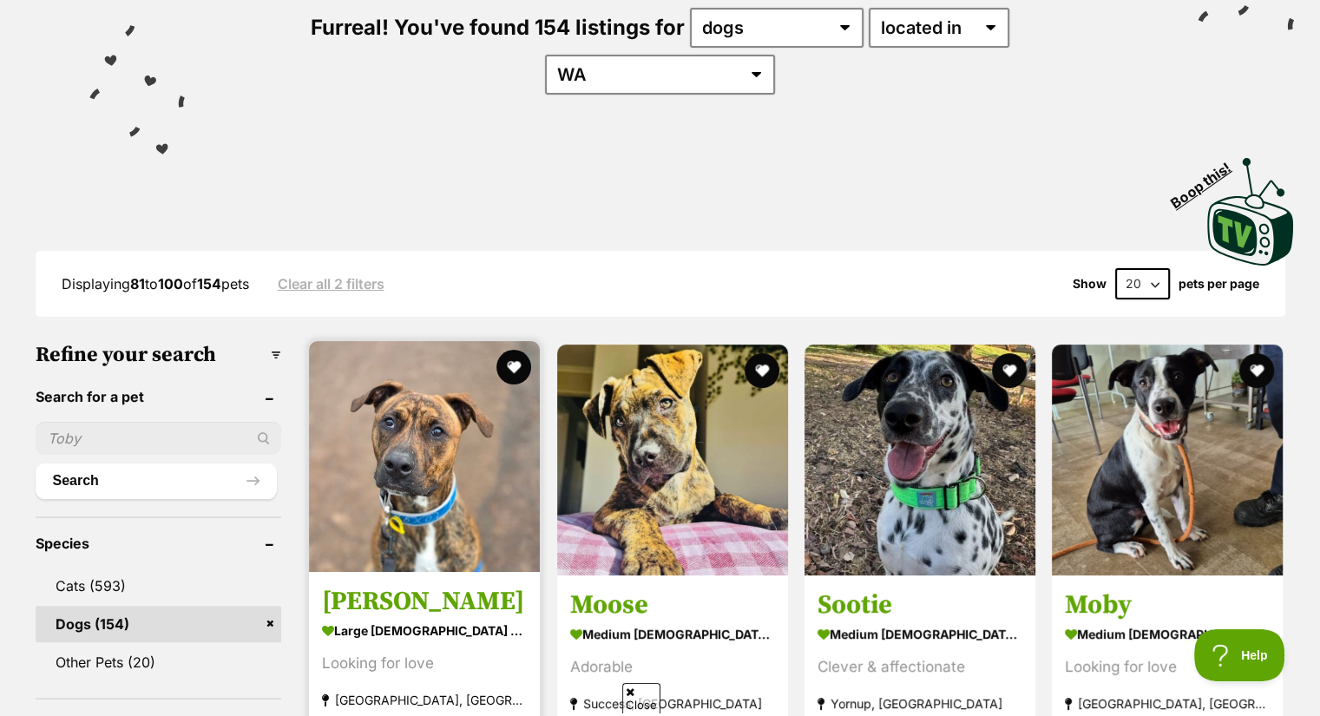
click at [382, 443] on img at bounding box center [424, 456] width 231 height 231
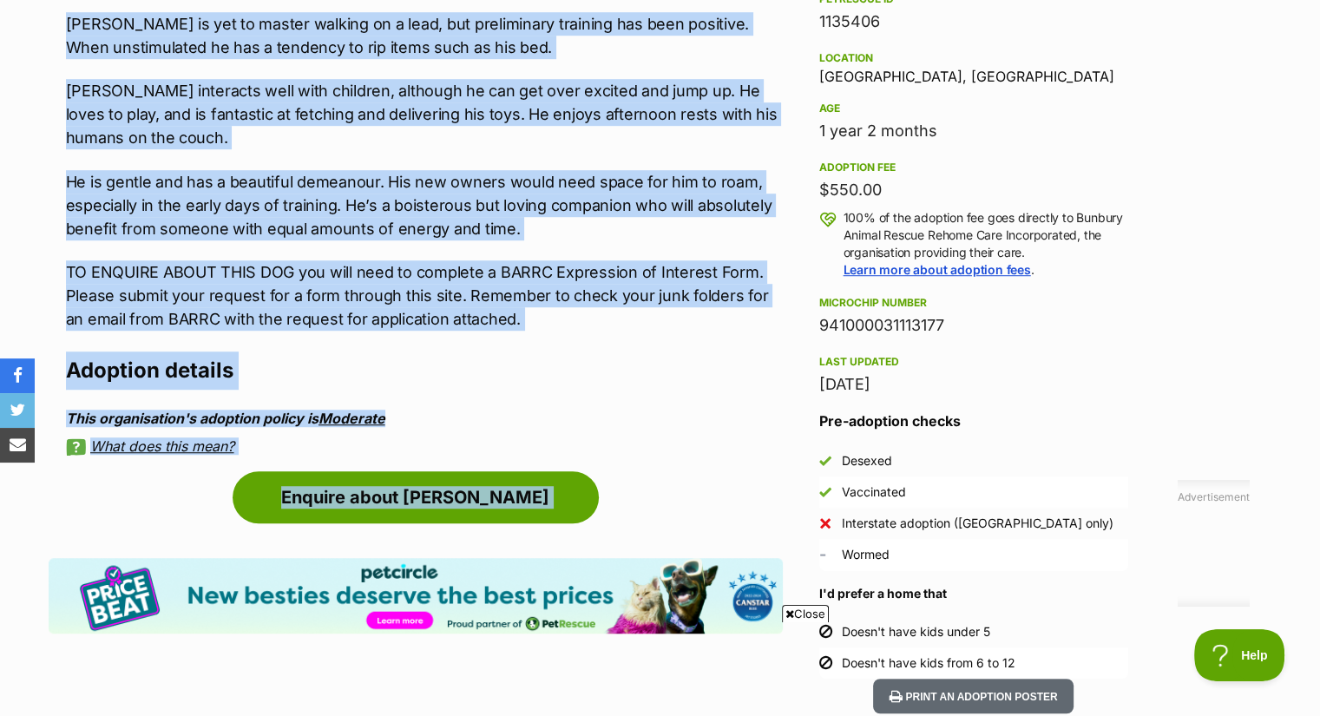
scroll to position [1150, 0]
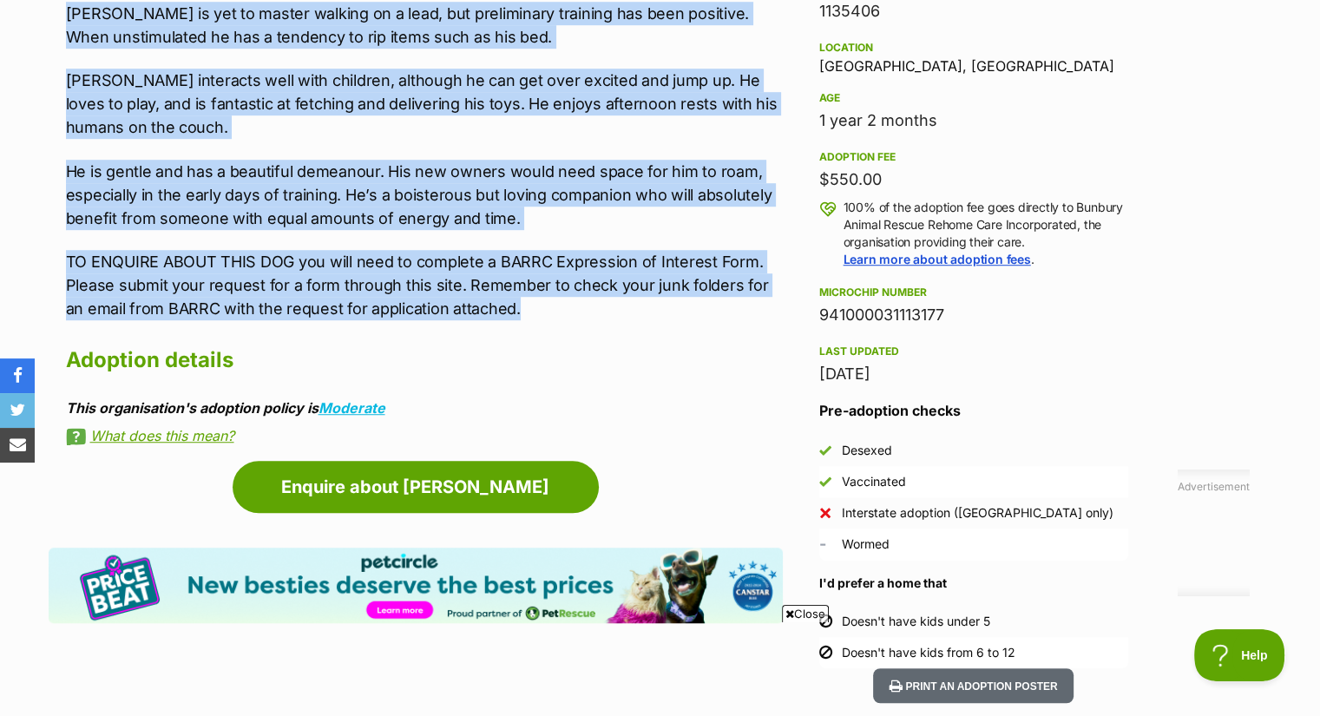
drag, startPoint x: 69, startPoint y: 347, endPoint x: 500, endPoint y: 309, distance: 433.1
click at [500, 309] on div "[PERSON_NAME] is a playful and energetic young dog. He thrives on attention and…" at bounding box center [424, 104] width 717 height 433
copy div "Loremip do s ametcon adi elitseddo eiusm tem. In utlabor et doloremag ali enima…"
